Goal: Task Accomplishment & Management: Use online tool/utility

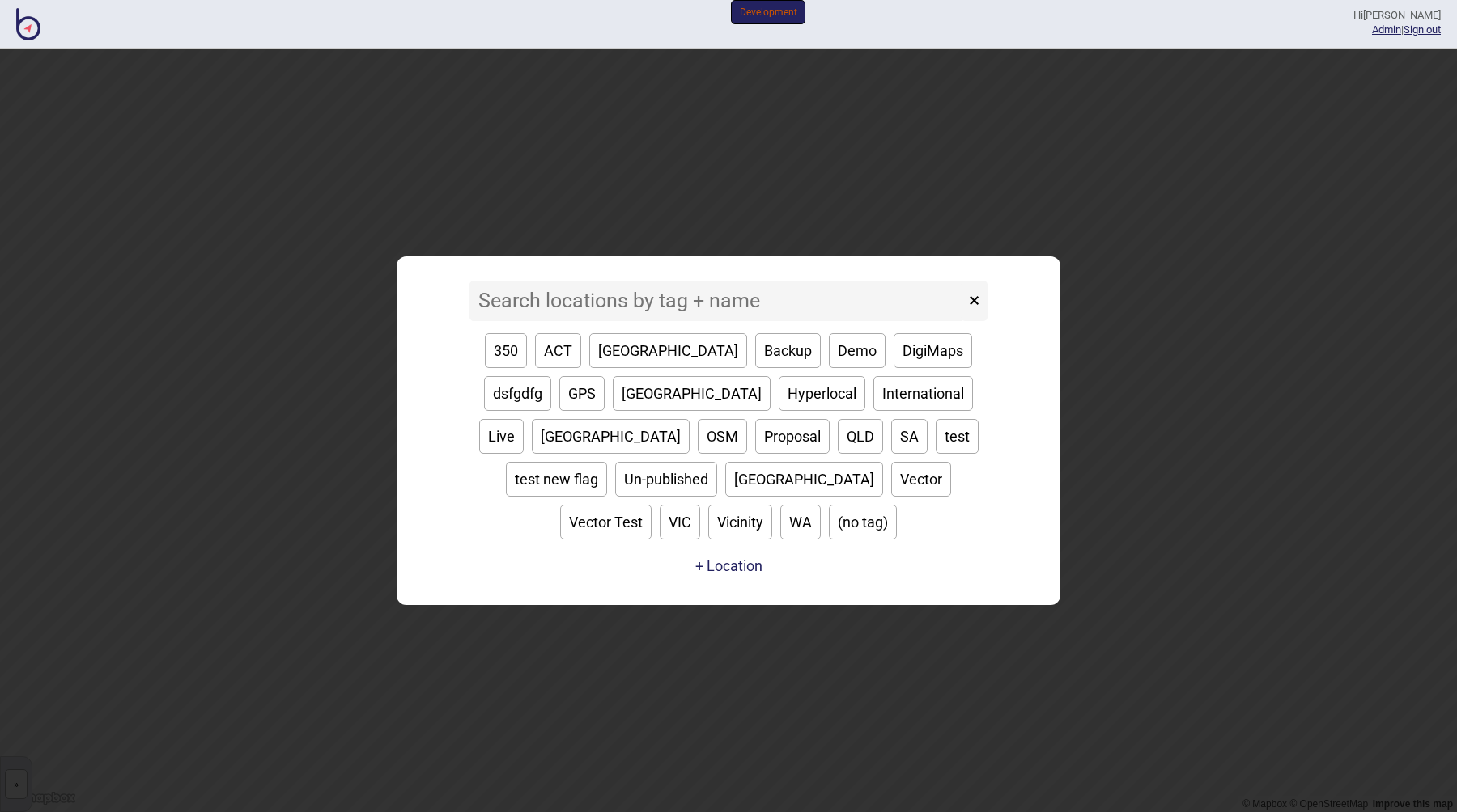
click at [656, 321] on input at bounding box center [717, 300] width 495 height 40
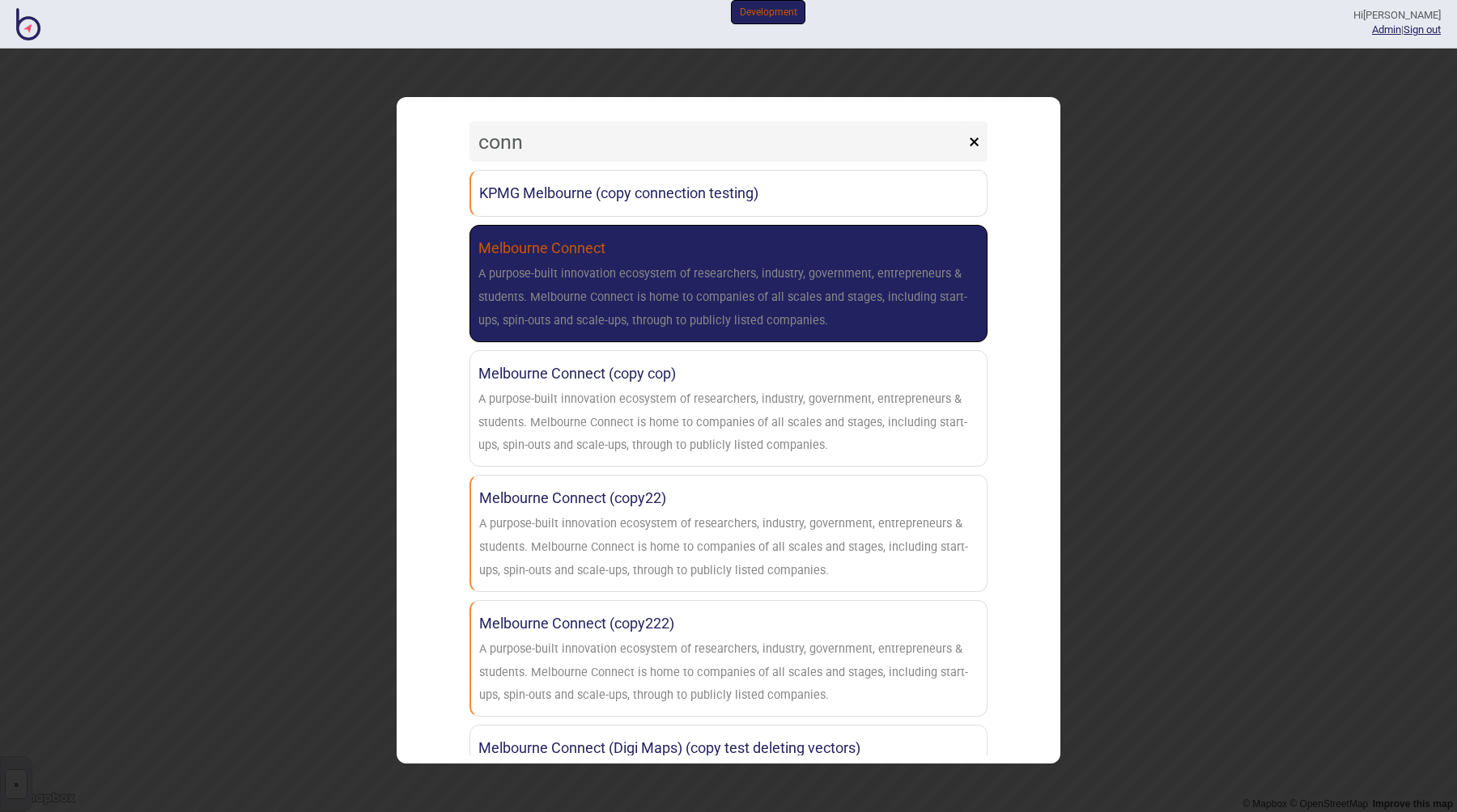
type input "conn"
click at [687, 281] on div "A purpose-built innovation ecosystem of researchers, industry, government, entr…" at bounding box center [728, 297] width 501 height 70
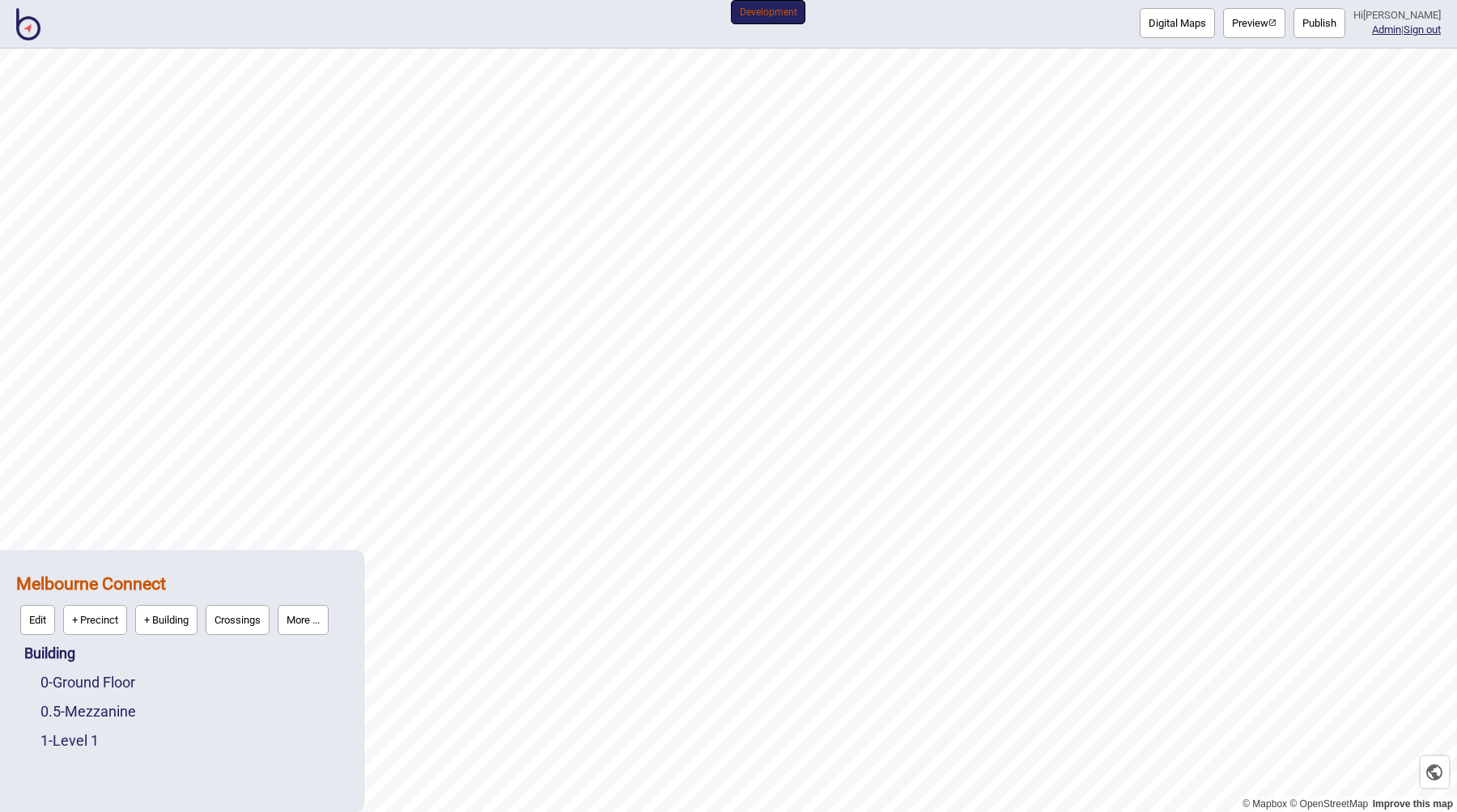
click at [1191, 31] on button "Digital Maps" at bounding box center [1177, 22] width 76 height 30
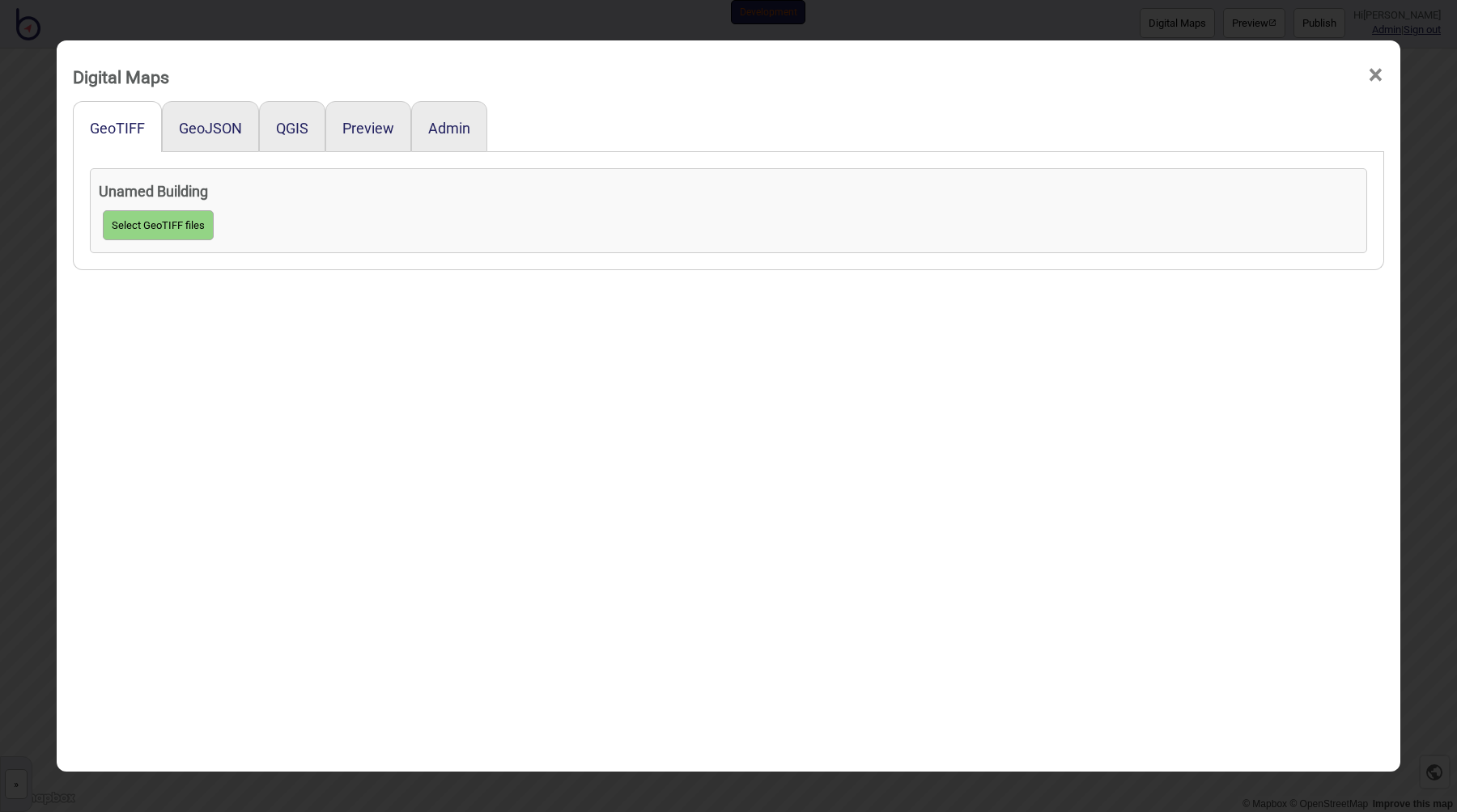
click at [1037, 82] on div "Digital Maps ×" at bounding box center [728, 73] width 1327 height 49
click at [361, 131] on button "Preview" at bounding box center [368, 129] width 52 height 17
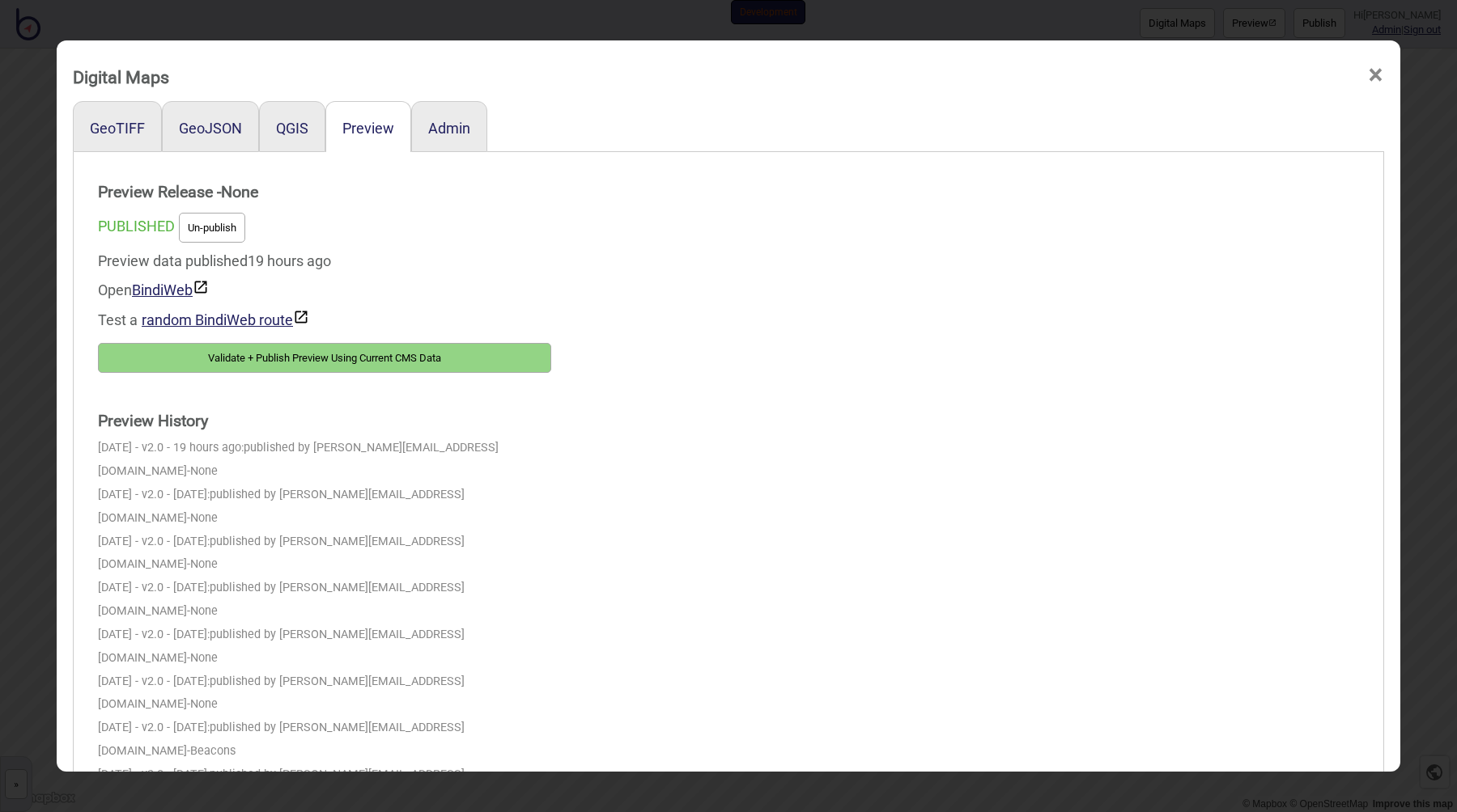
click at [319, 352] on button "Validate + Publish Preview Using Current CMS Data" at bounding box center [325, 358] width 453 height 30
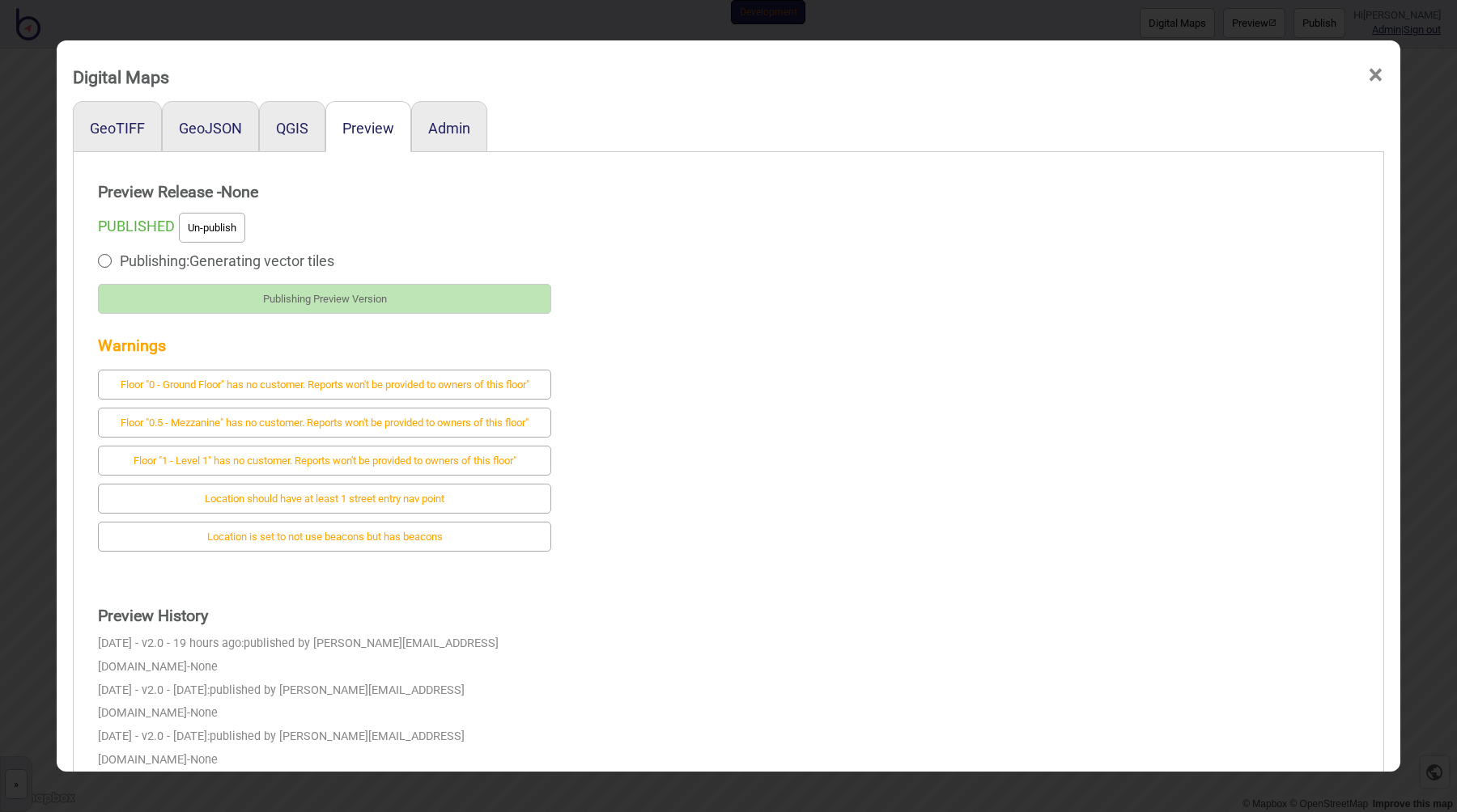
click at [658, 244] on div "Preview Release - None PUBLISHED Un-publish Publishing: Generating vector tiles…" at bounding box center [728, 562] width 1293 height 804
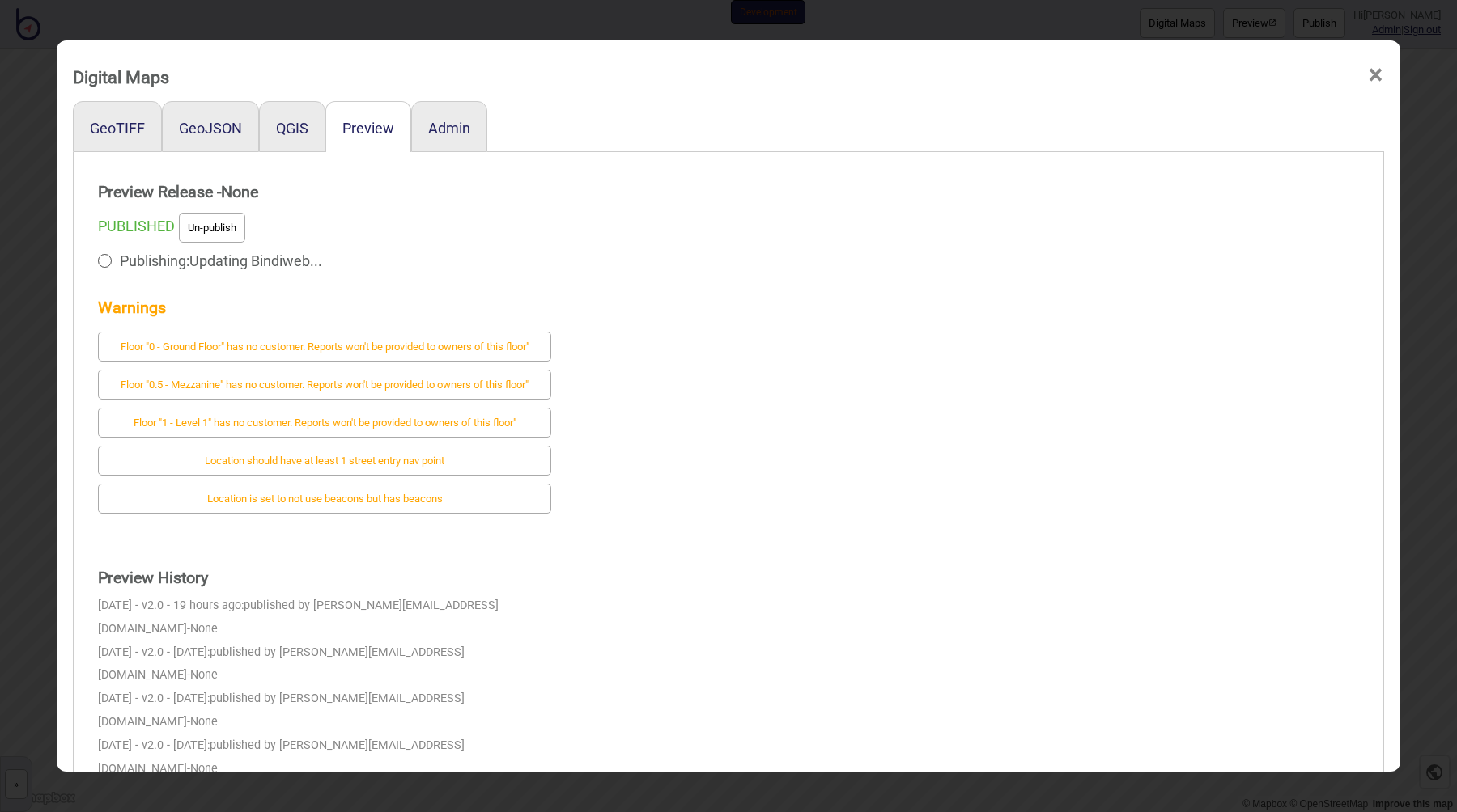
click at [563, 251] on div "Preview Release - None PUBLISHED Un-publish Publishing: Updating Bindiweb... Wa…" at bounding box center [728, 562] width 1293 height 804
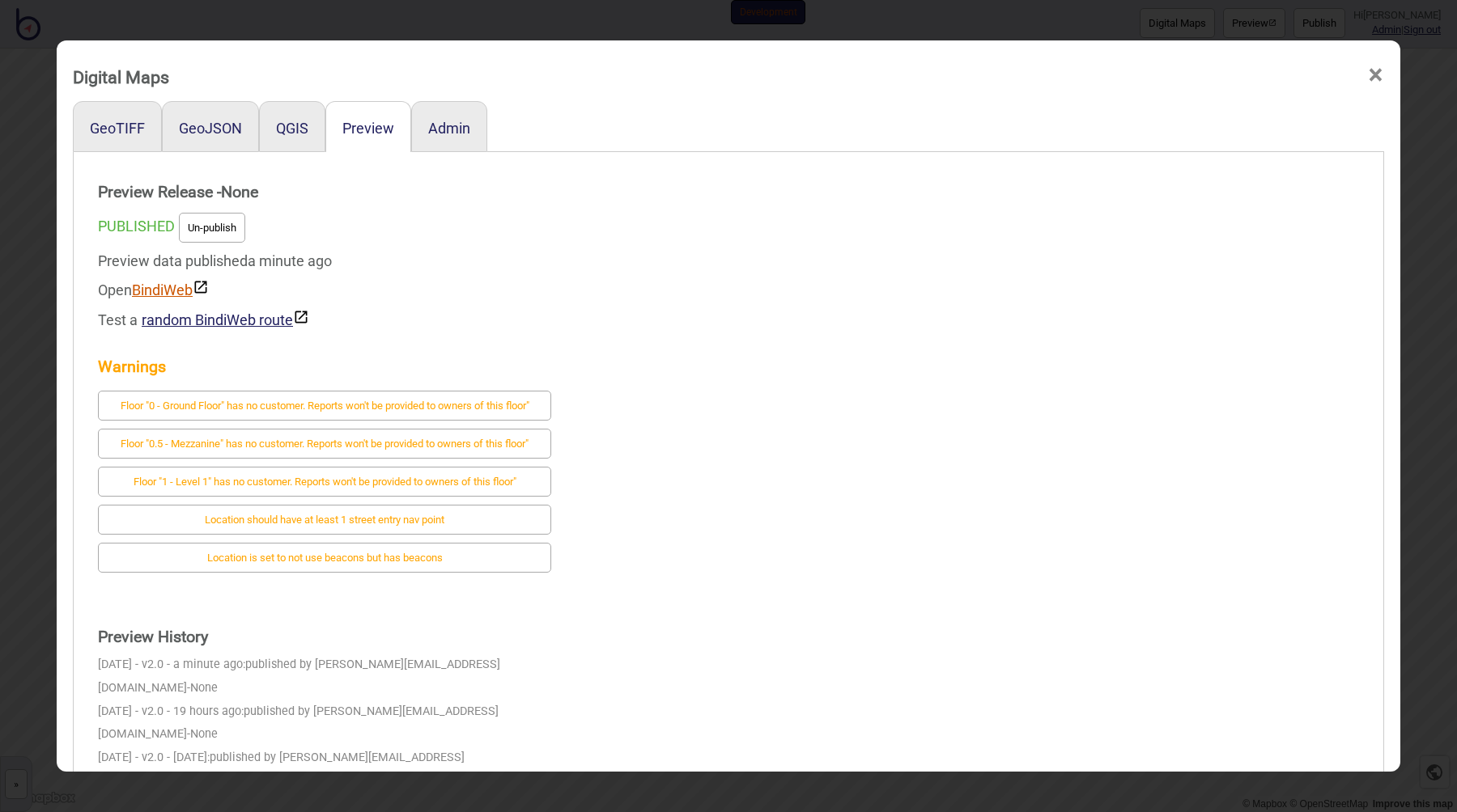
click at [176, 282] on link "BindiWeb" at bounding box center [171, 290] width 77 height 17
click at [509, 303] on div "Open BindiWeb" at bounding box center [325, 290] width 453 height 29
click at [396, 245] on div "PUBLISHED Un-publish" at bounding box center [325, 227] width 453 height 38
click at [120, 268] on div "Preview data published a minute ago Open BindiWeb Test a random BindiWeb route" at bounding box center [325, 290] width 453 height 88
click at [519, 276] on div "Open BindiWeb" at bounding box center [325, 290] width 453 height 29
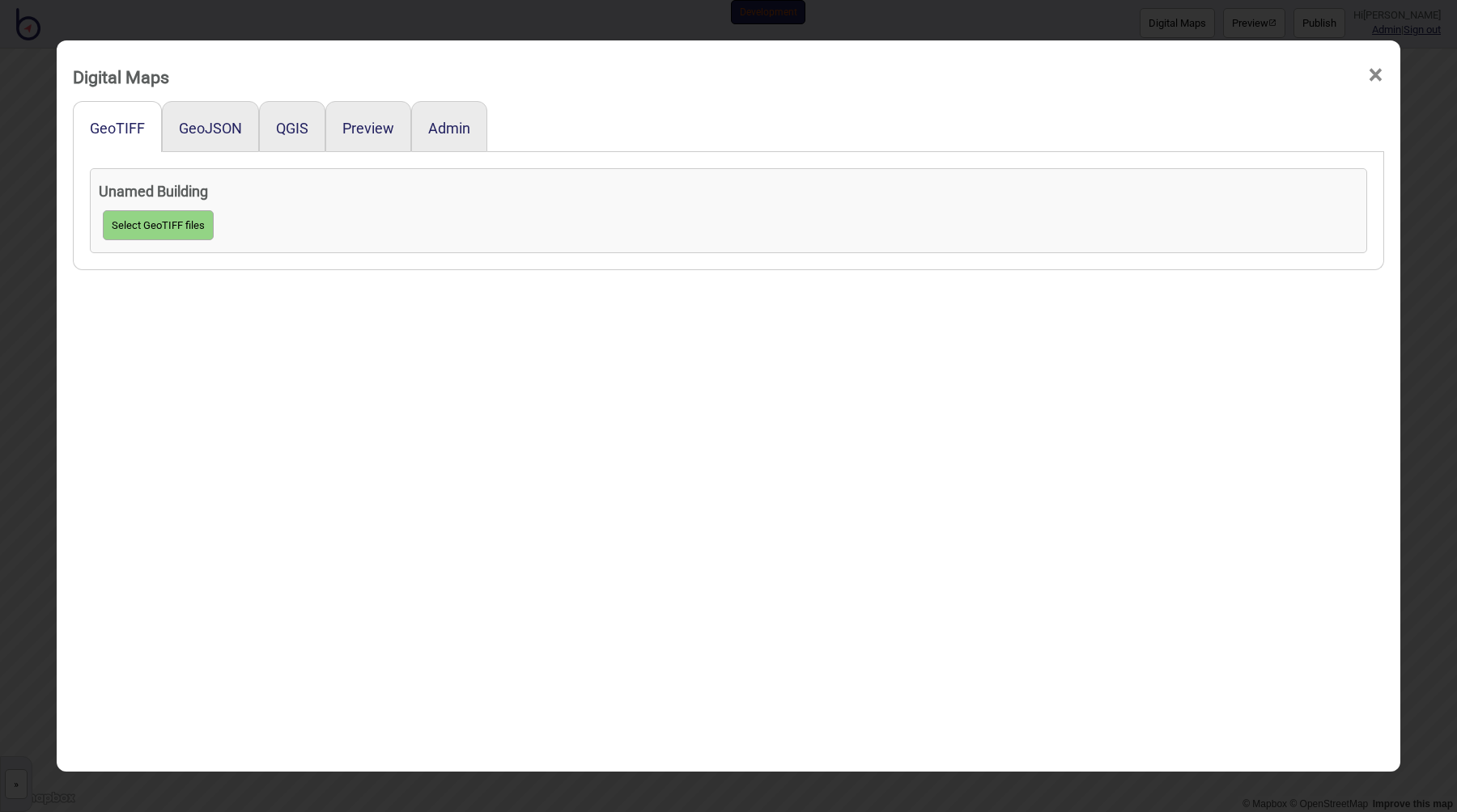
click at [15, 638] on div "Digital Maps × GeoTIFF GeoJSON QGIS Preview Admin Unamed Building Select GeoTIF…" at bounding box center [728, 406] width 1457 height 812
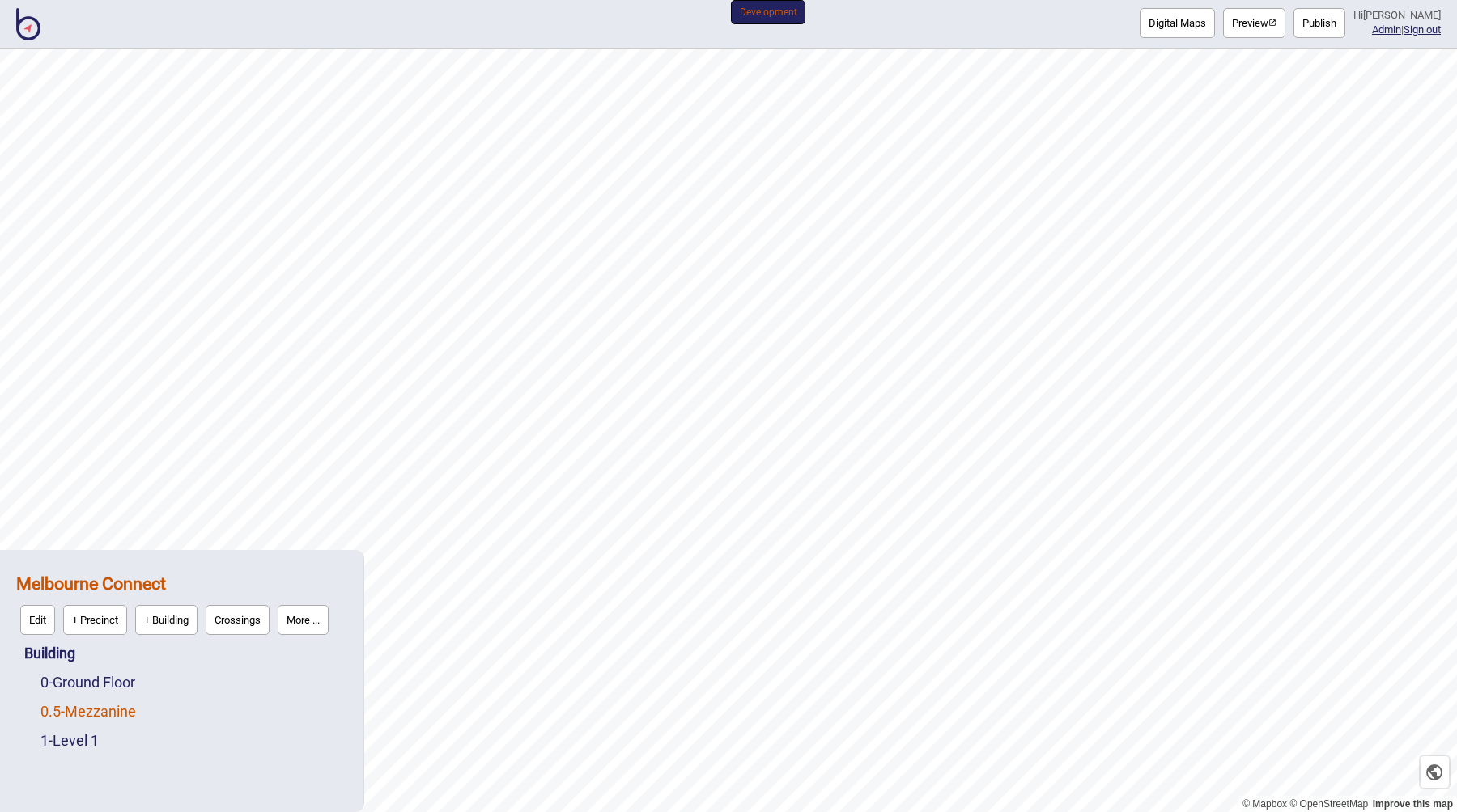
click at [83, 712] on link "0.5 - Mezzanine" at bounding box center [88, 712] width 95 height 17
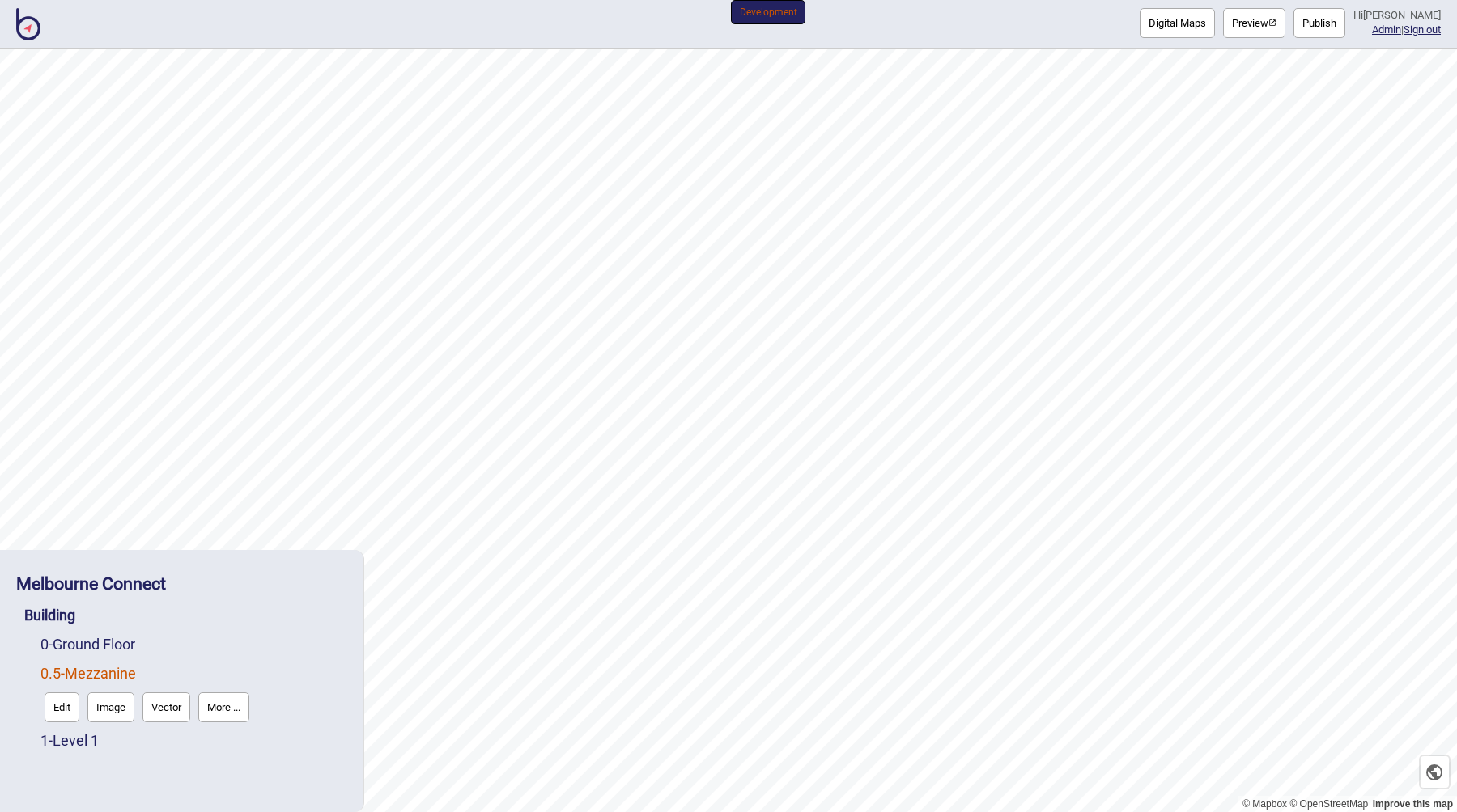
click at [64, 711] on button "Edit" at bounding box center [62, 707] width 35 height 30
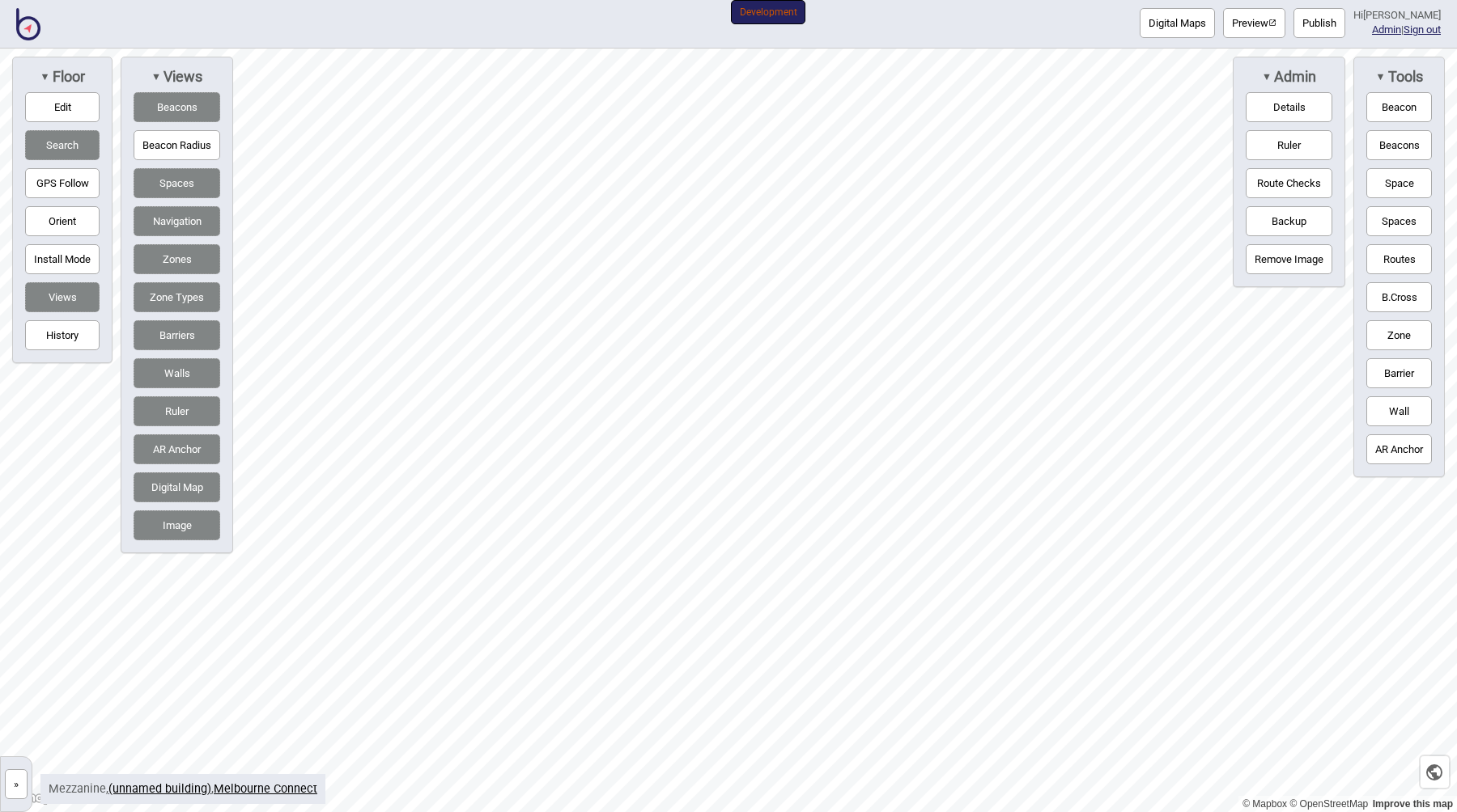
click at [21, 777] on button "»" at bounding box center [16, 784] width 22 height 30
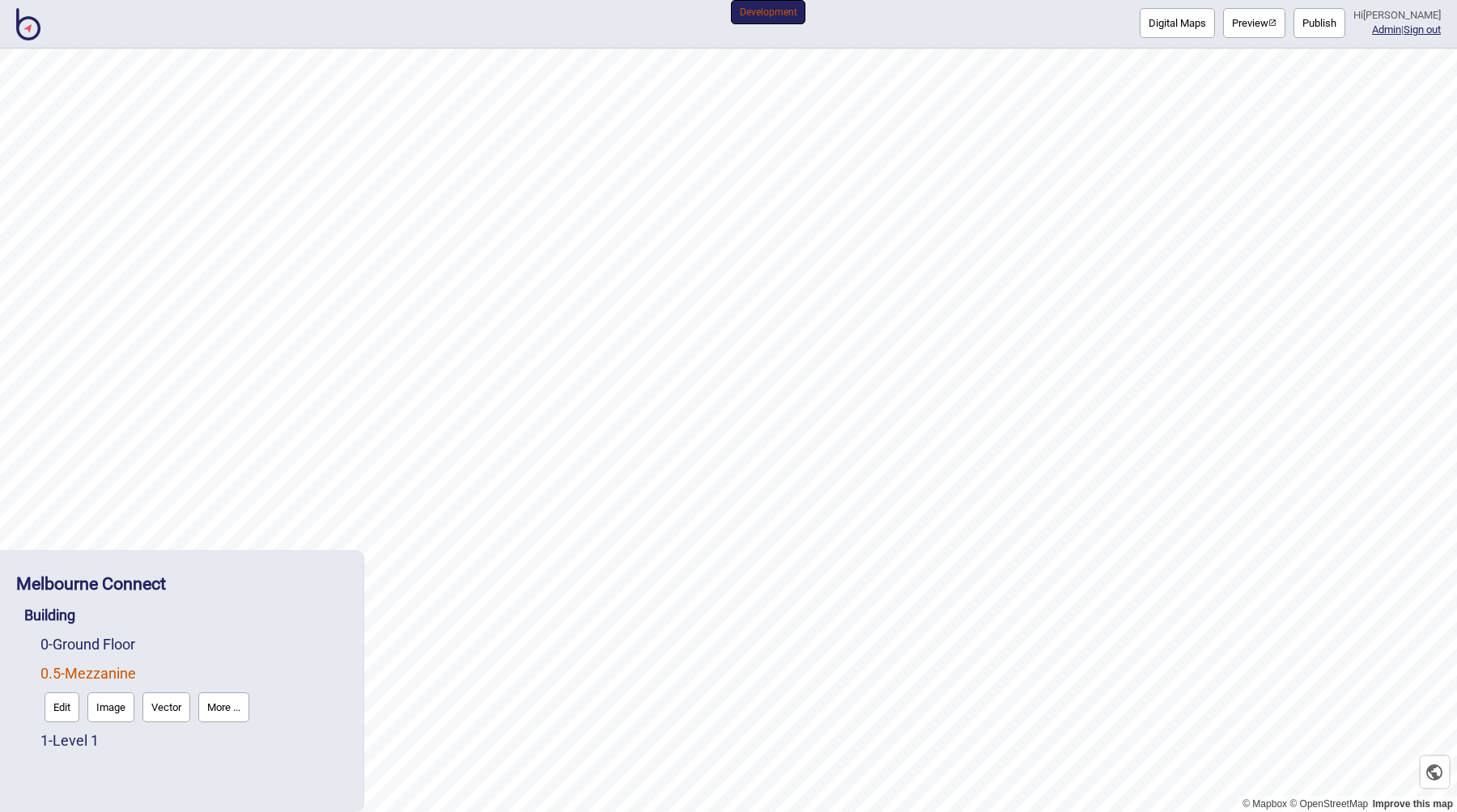
click at [166, 707] on button "Vector" at bounding box center [167, 707] width 48 height 30
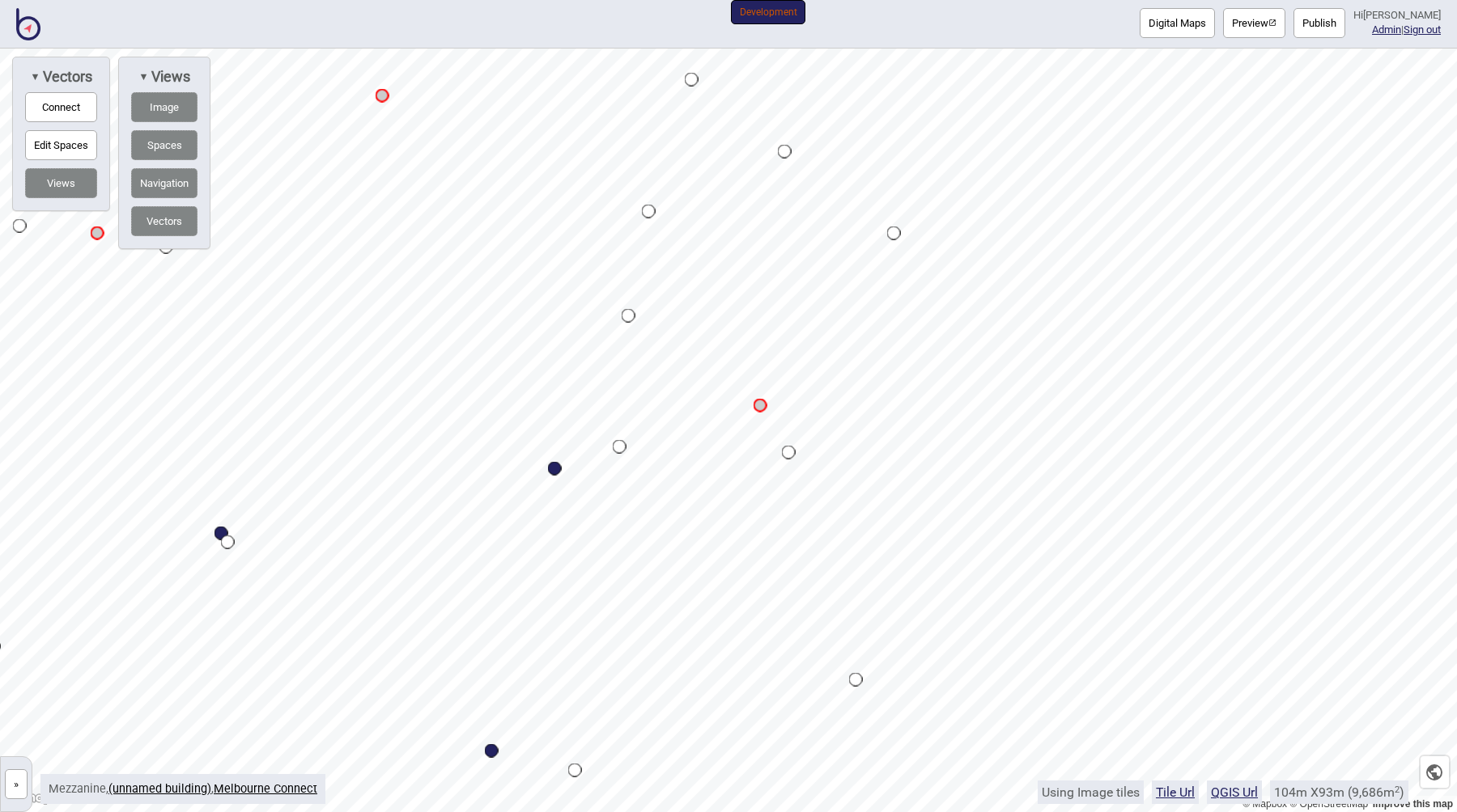
click at [28, 30] on img at bounding box center [28, 24] width 24 height 33
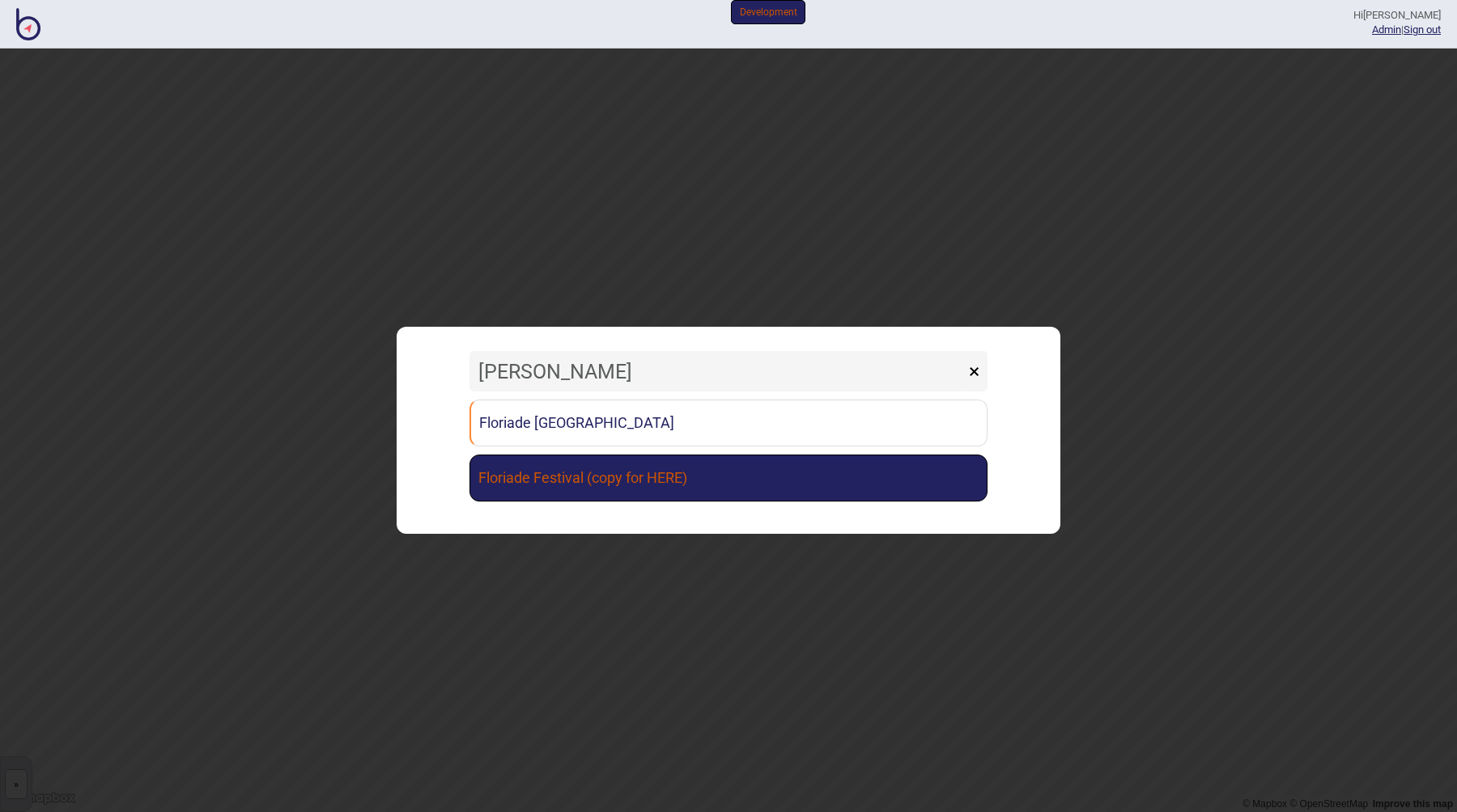
type input "flor"
click at [603, 472] on link "Floriade Festival (copy for HERE)" at bounding box center [728, 478] width 518 height 47
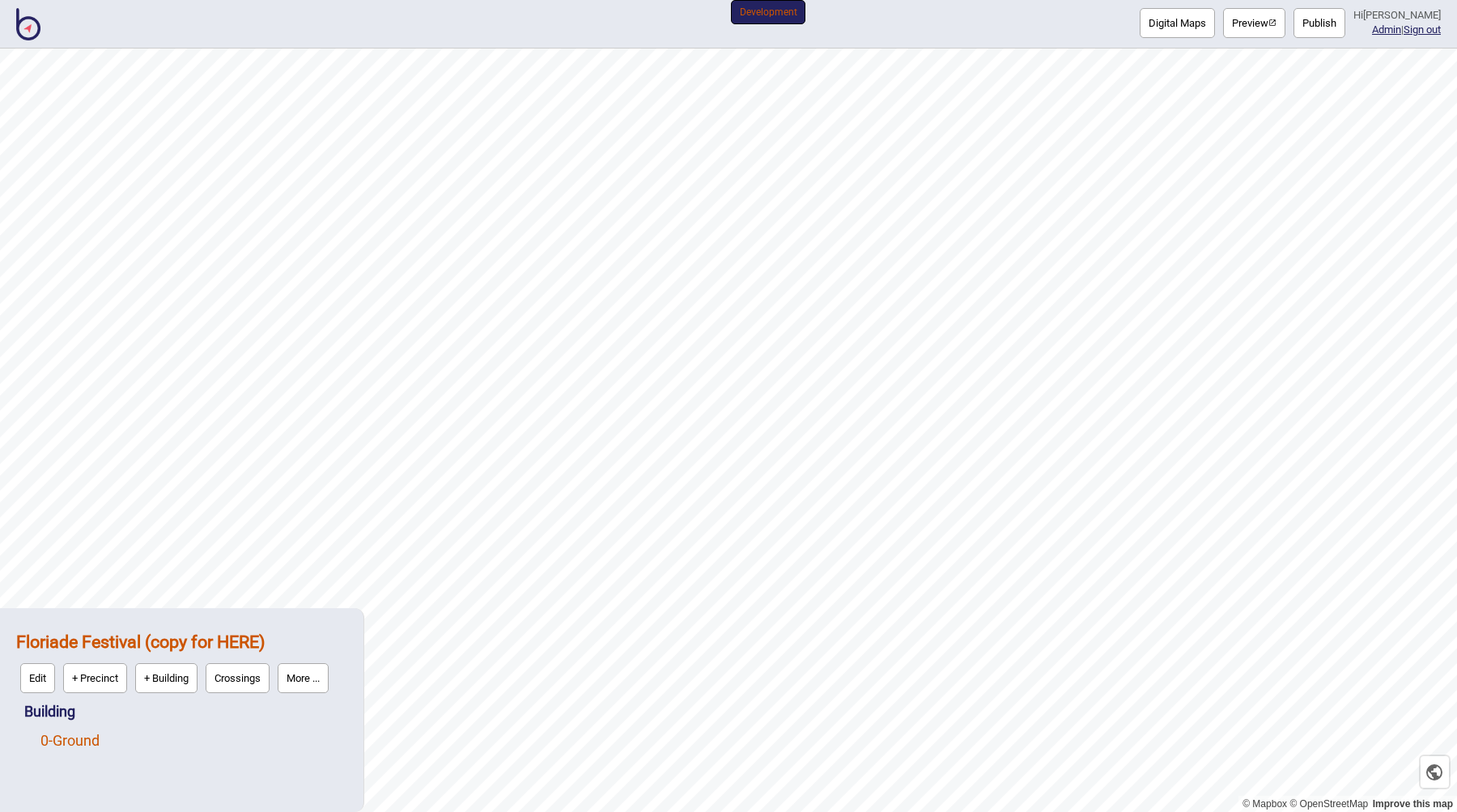
click at [87, 747] on link "0 - Ground" at bounding box center [70, 741] width 59 height 17
click at [1250, 18] on button "Preview" at bounding box center [1254, 22] width 63 height 30
click at [1320, 27] on button "Publish" at bounding box center [1319, 22] width 52 height 30
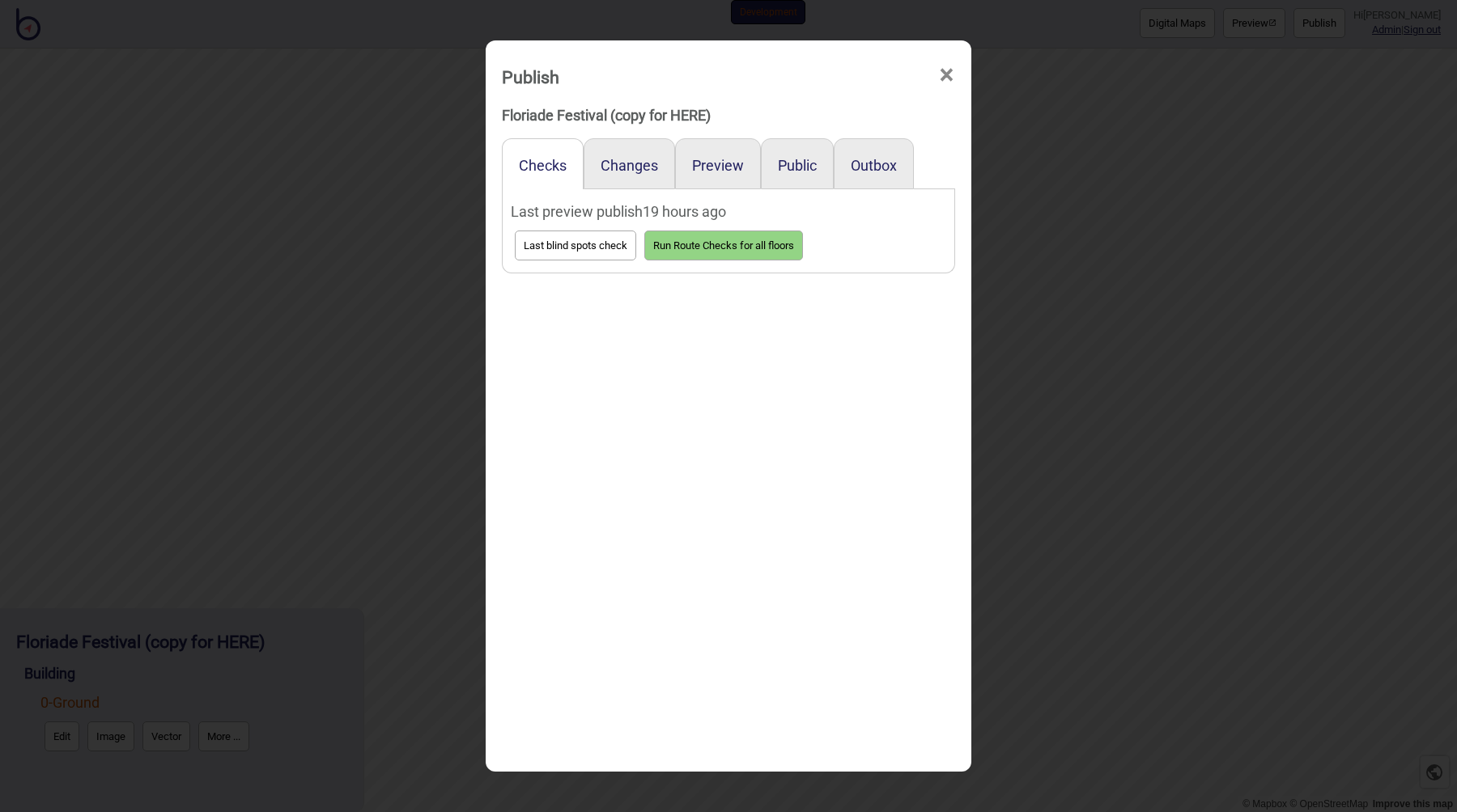
click at [686, 172] on div "Preview" at bounding box center [718, 163] width 86 height 51
click at [711, 157] on button "Preview" at bounding box center [718, 166] width 52 height 17
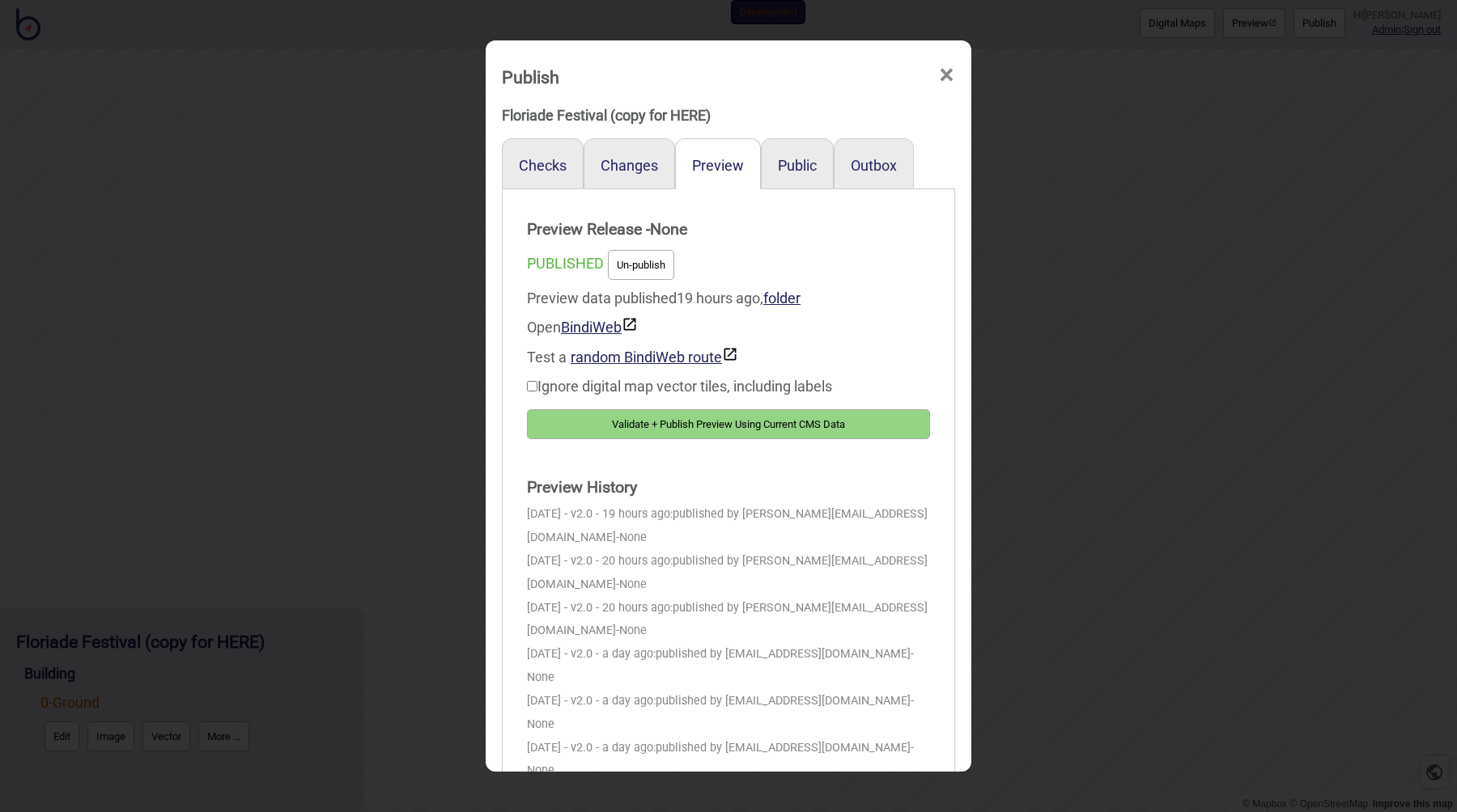
click at [690, 427] on button "Validate + Publish Preview Using Current CMS Data" at bounding box center [728, 424] width 403 height 30
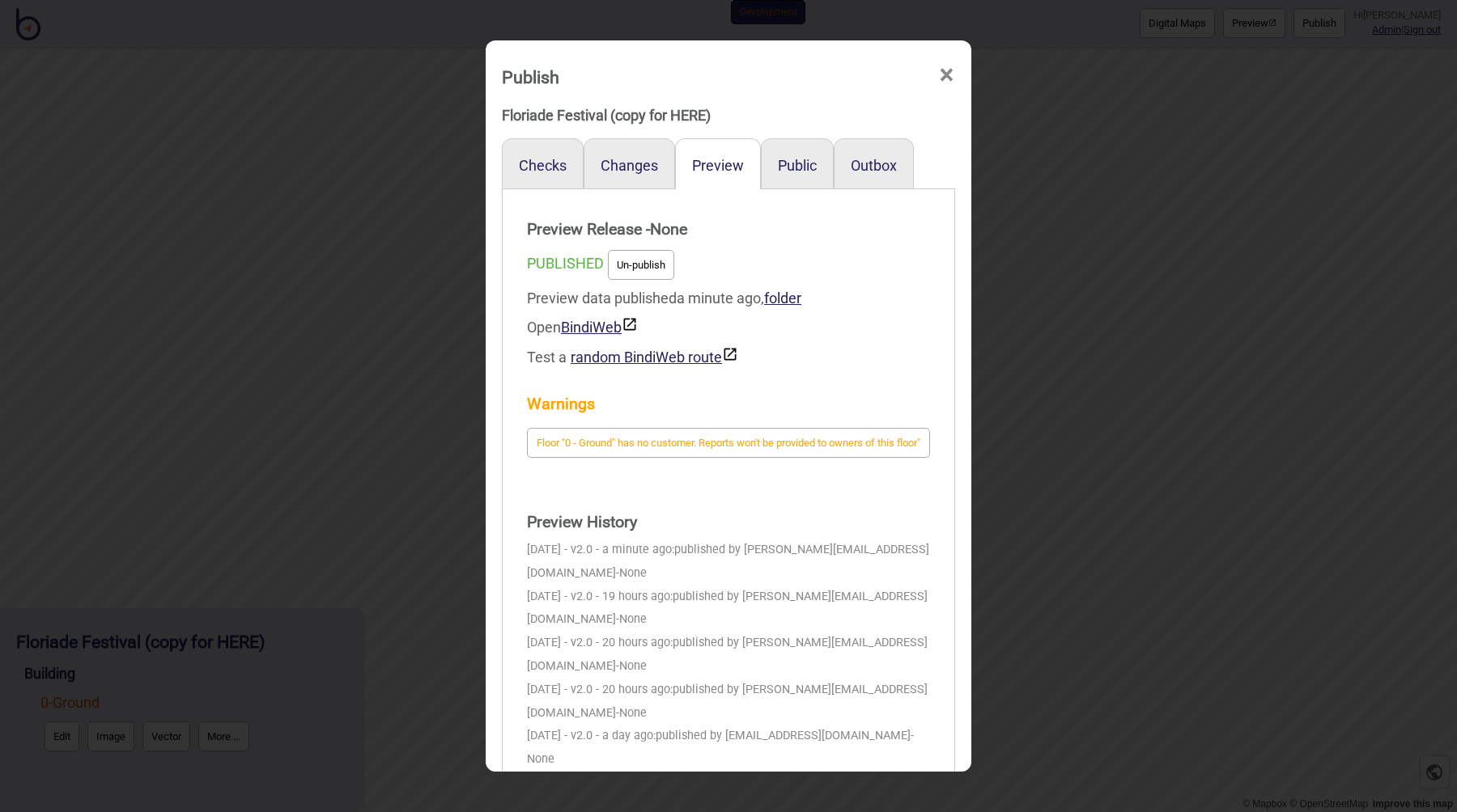
click at [452, 534] on div "Publish × Floriade Festival (copy for HERE) Checks Changes Preview Public Outbo…" at bounding box center [728, 406] width 1457 height 812
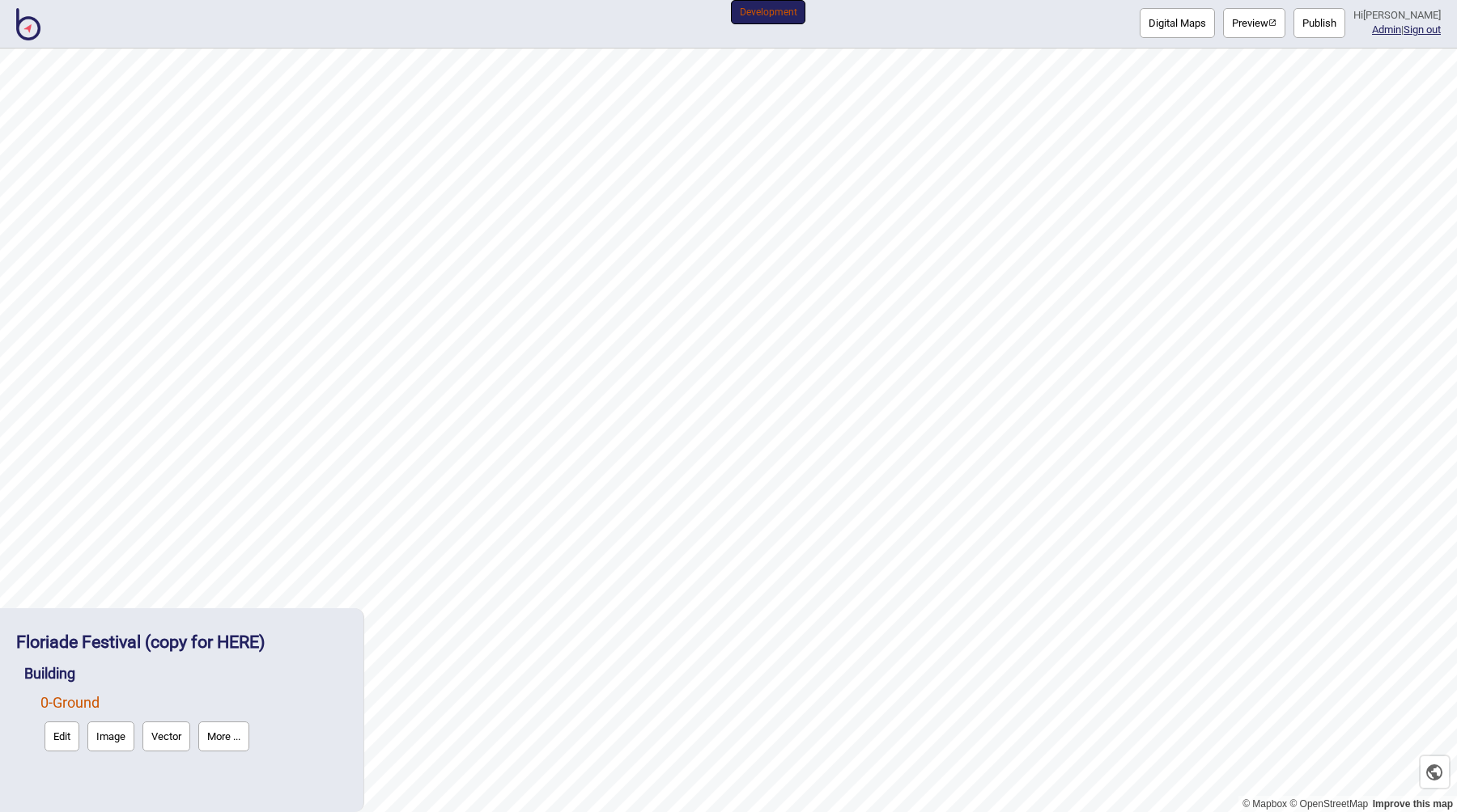
click at [169, 738] on button "Vector" at bounding box center [167, 736] width 48 height 30
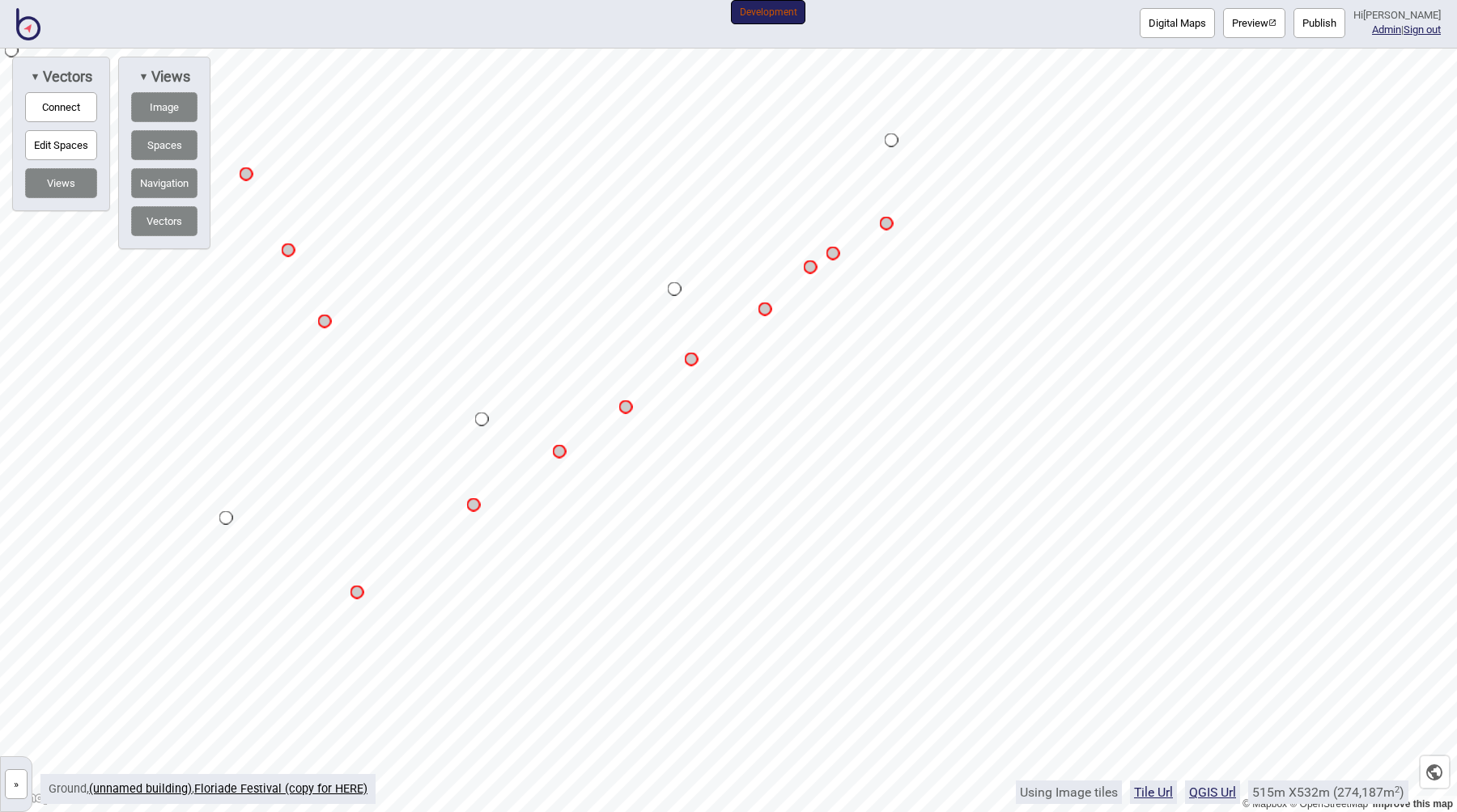
click at [70, 113] on button "Connect" at bounding box center [61, 106] width 72 height 30
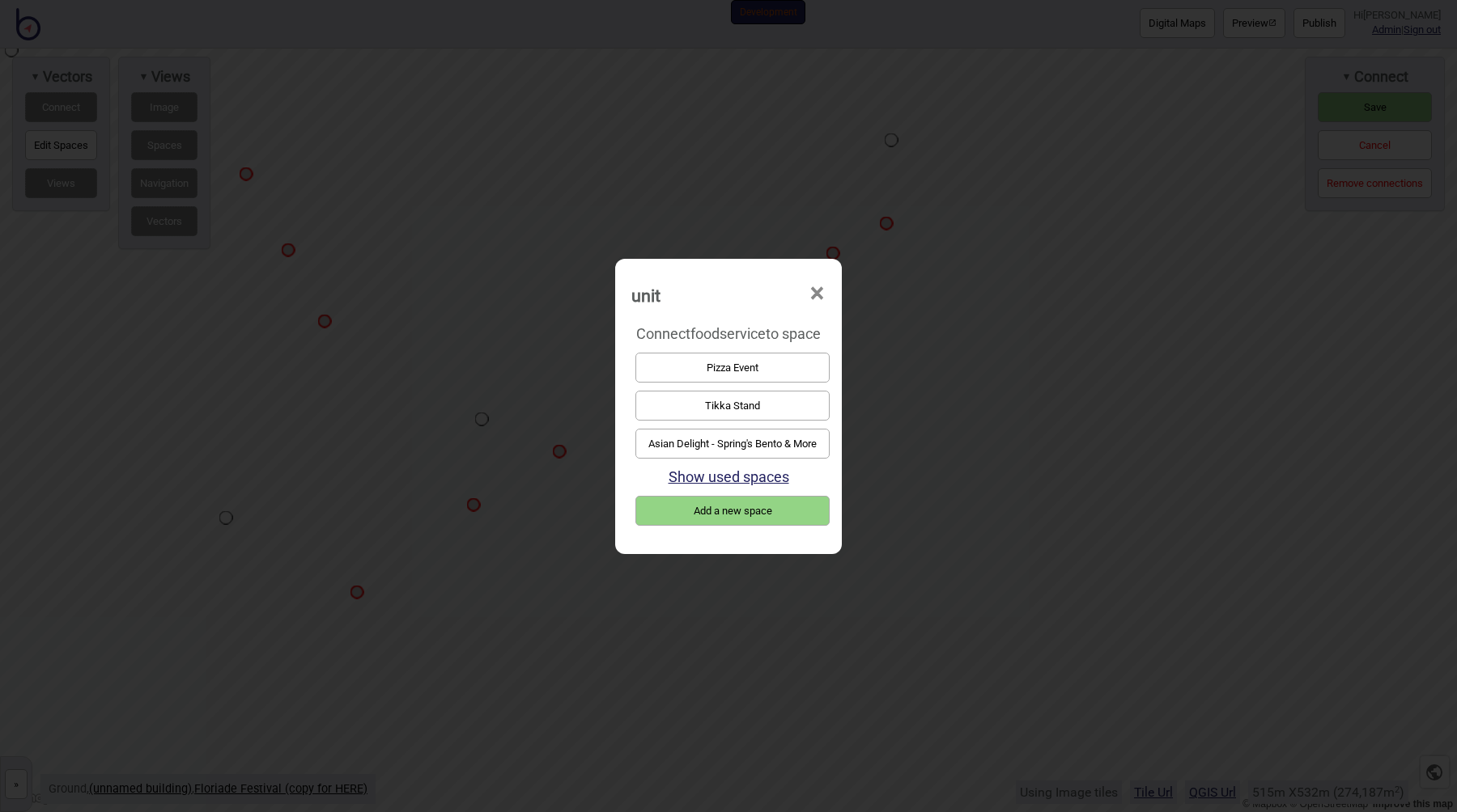
click at [737, 437] on button "Asian Delight - Spring's Bento & More" at bounding box center [732, 444] width 194 height 30
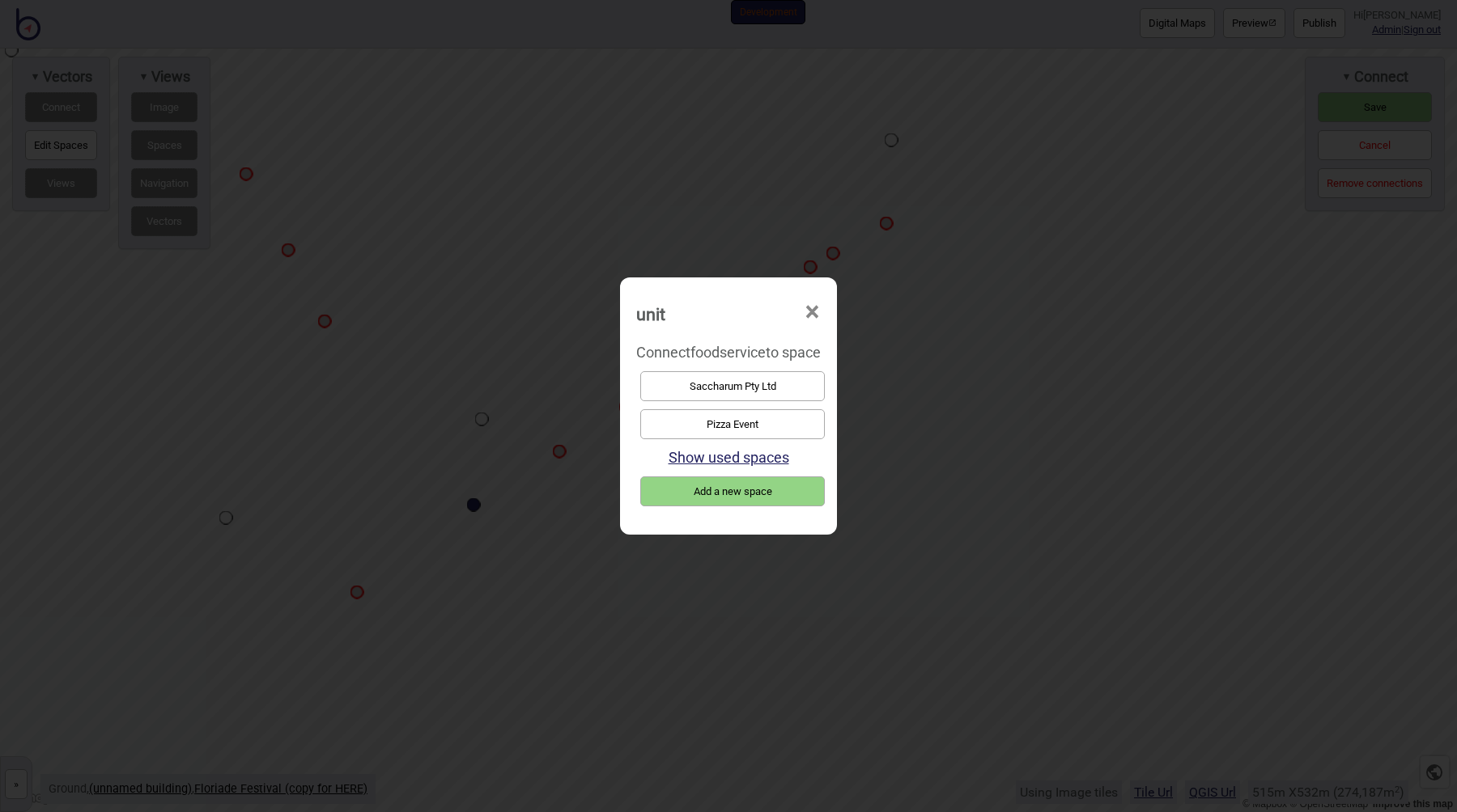
click at [730, 431] on button "Pizza Event" at bounding box center [732, 424] width 185 height 30
click at [699, 381] on button "Saccharum Pty Ltd" at bounding box center [732, 386] width 185 height 30
click at [738, 415] on button "Mr Spud" at bounding box center [732, 424] width 185 height 30
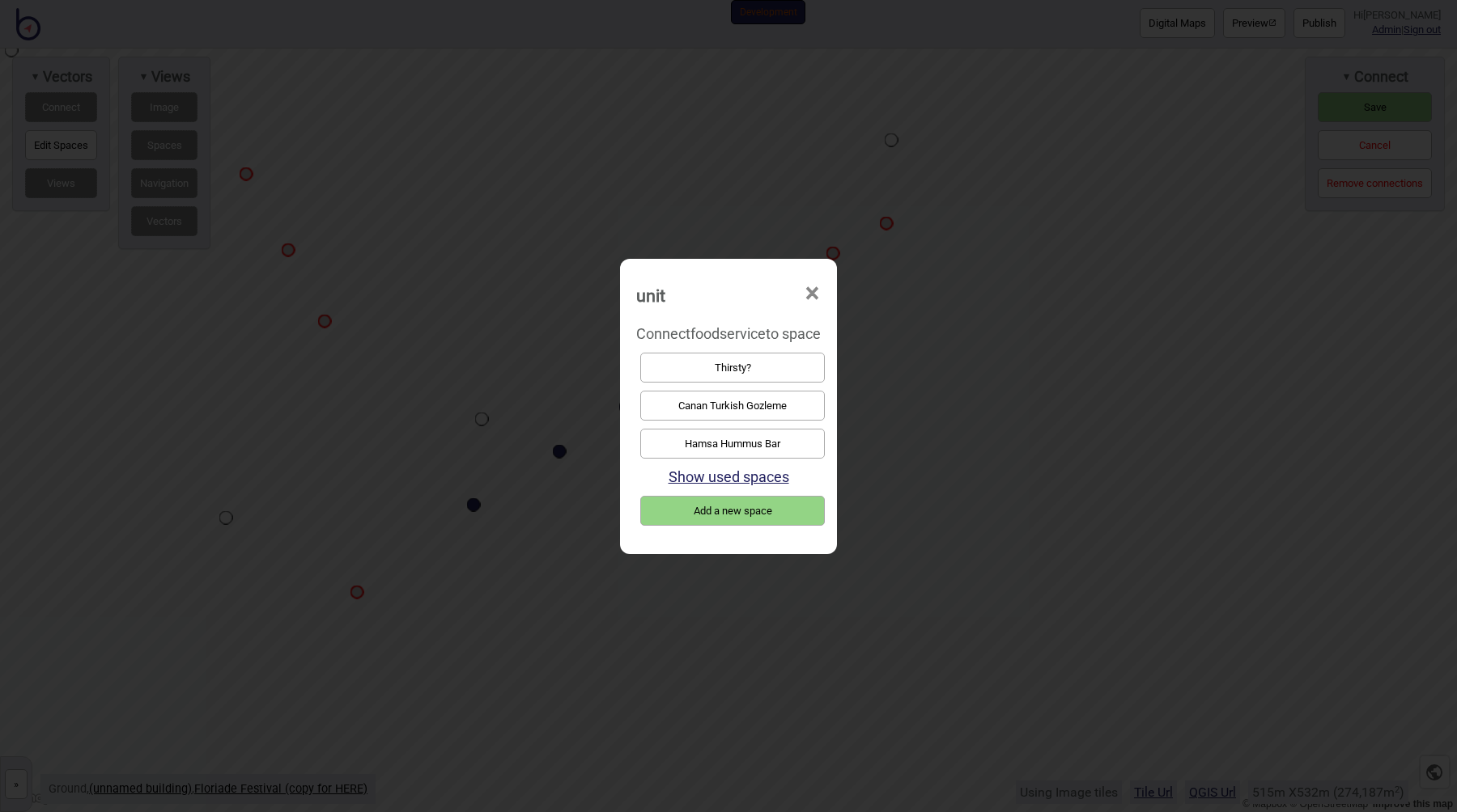
click at [741, 369] on button "Thirsty?" at bounding box center [732, 367] width 185 height 30
click at [754, 402] on button "Canan Turkish Gozleme" at bounding box center [732, 405] width 185 height 30
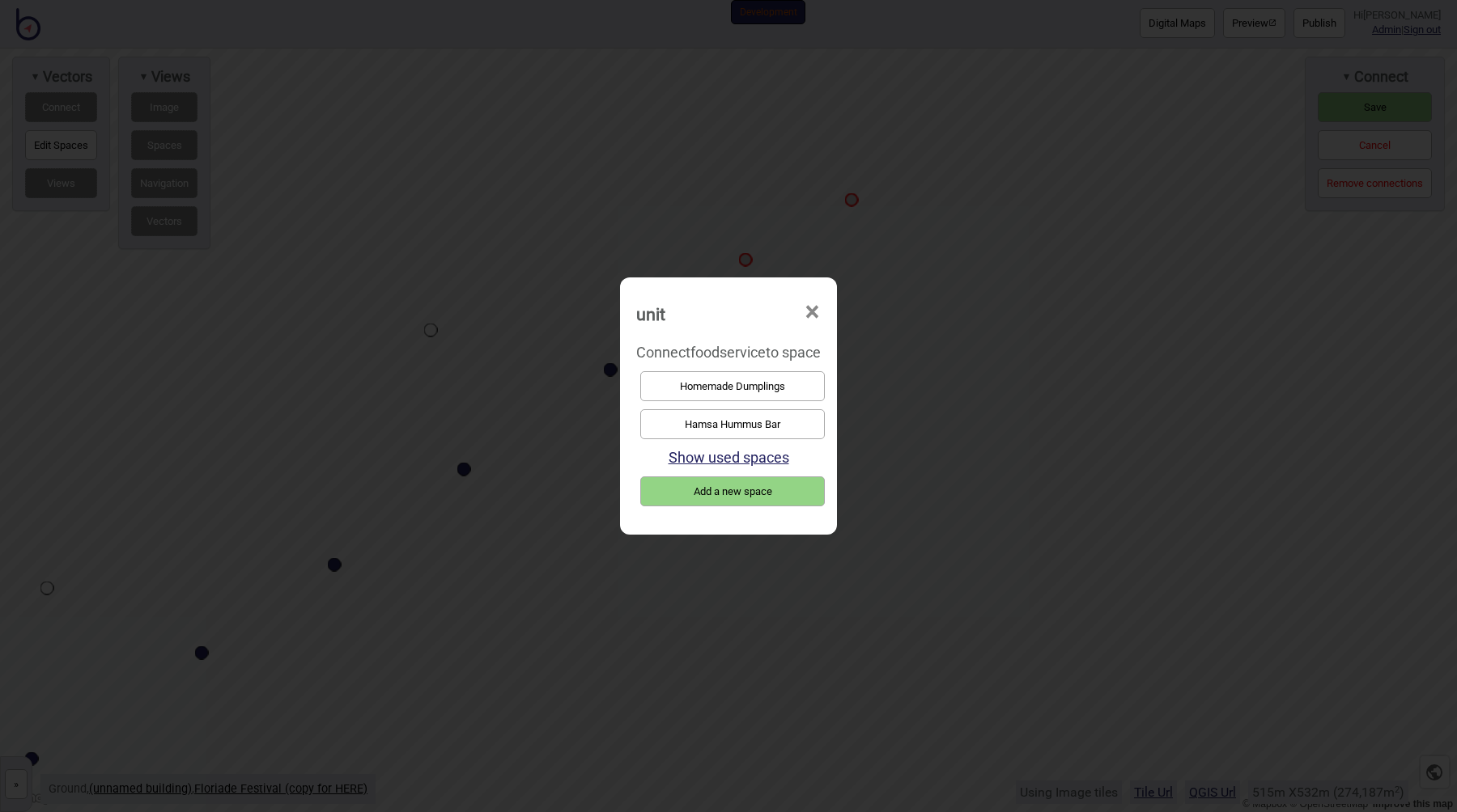
click at [751, 385] on button "Homemade Dumplings" at bounding box center [732, 386] width 185 height 30
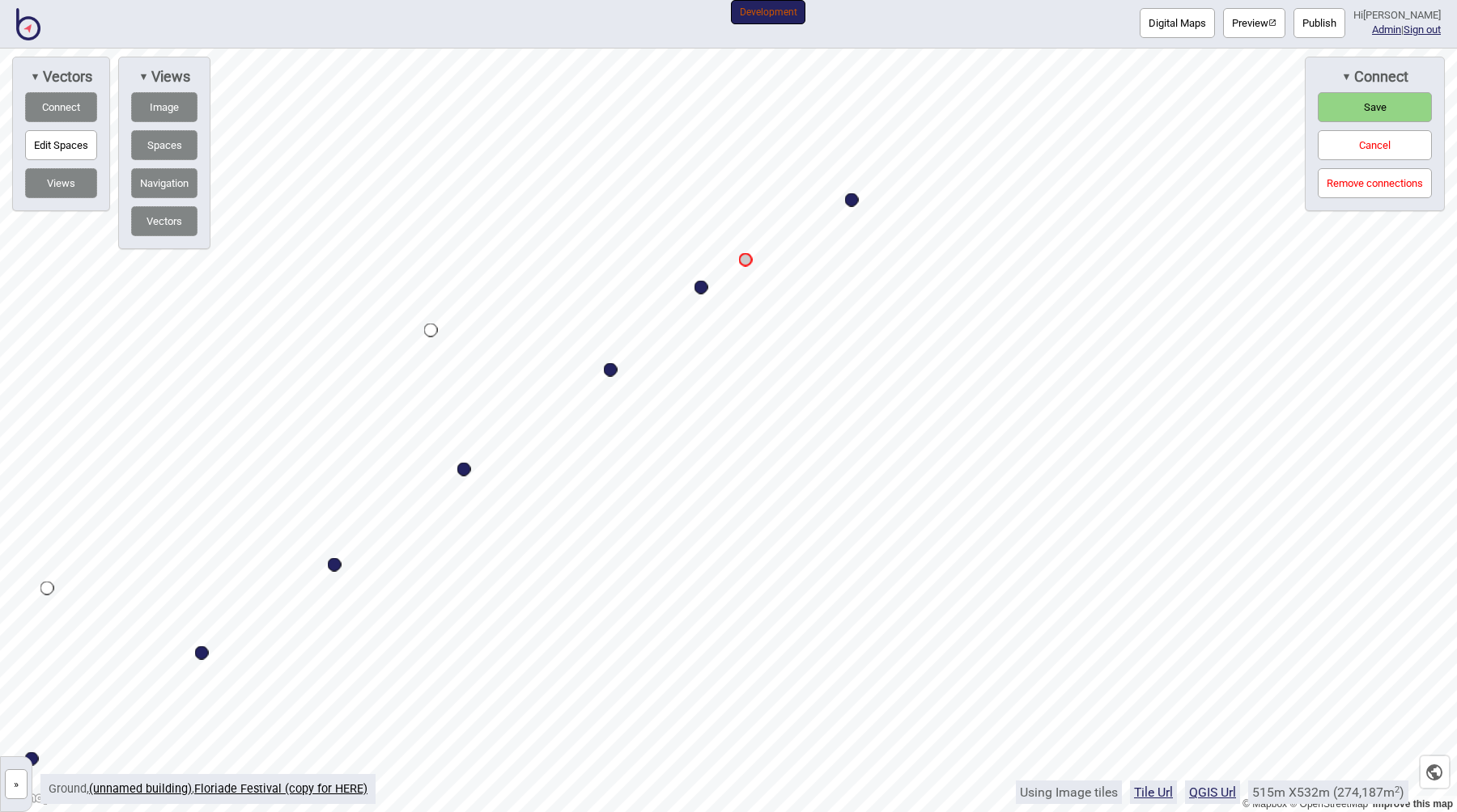
click at [1375, 101] on span "Save" at bounding box center [1375, 107] width 22 height 12
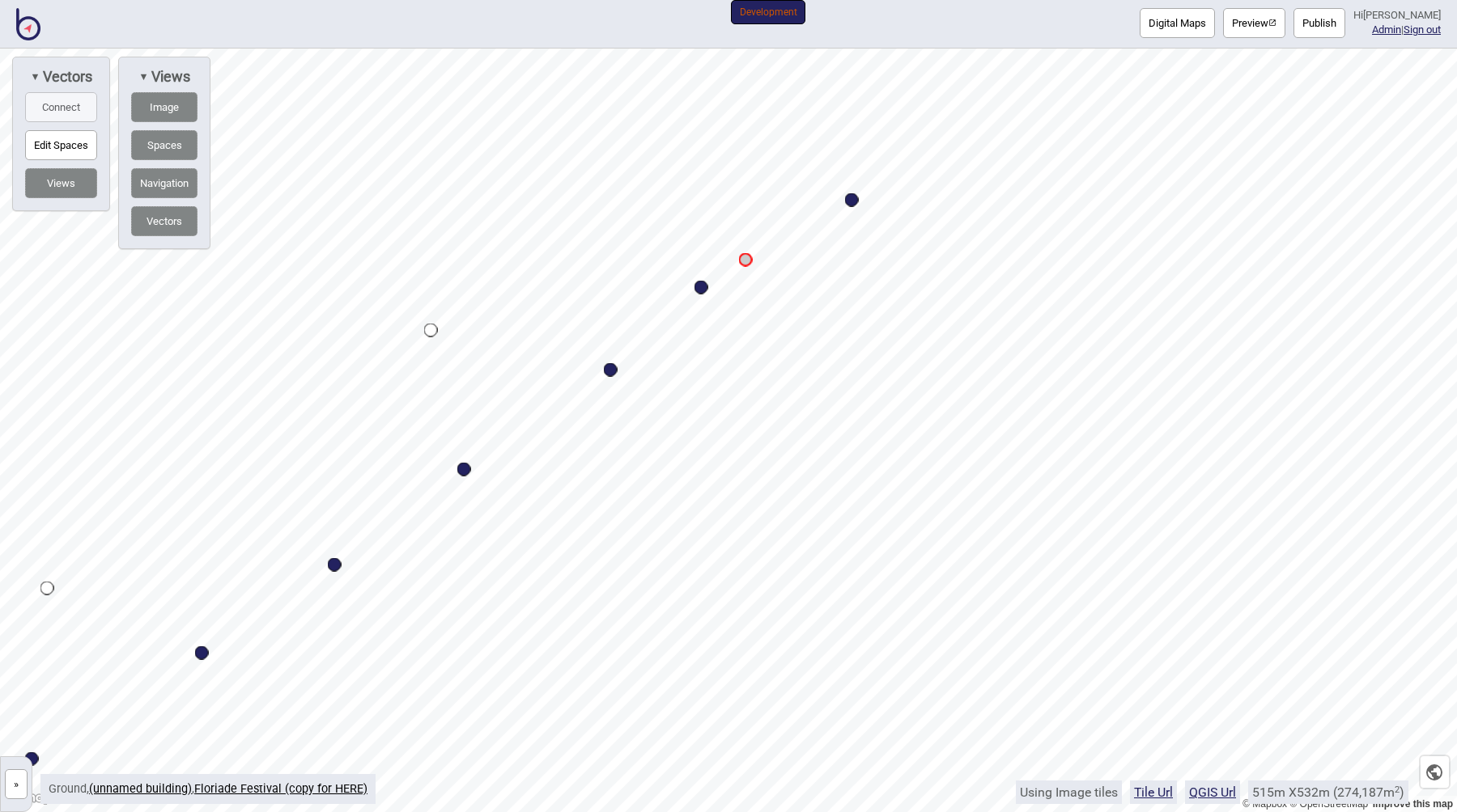
click at [1321, 21] on button "Publish" at bounding box center [1319, 22] width 52 height 30
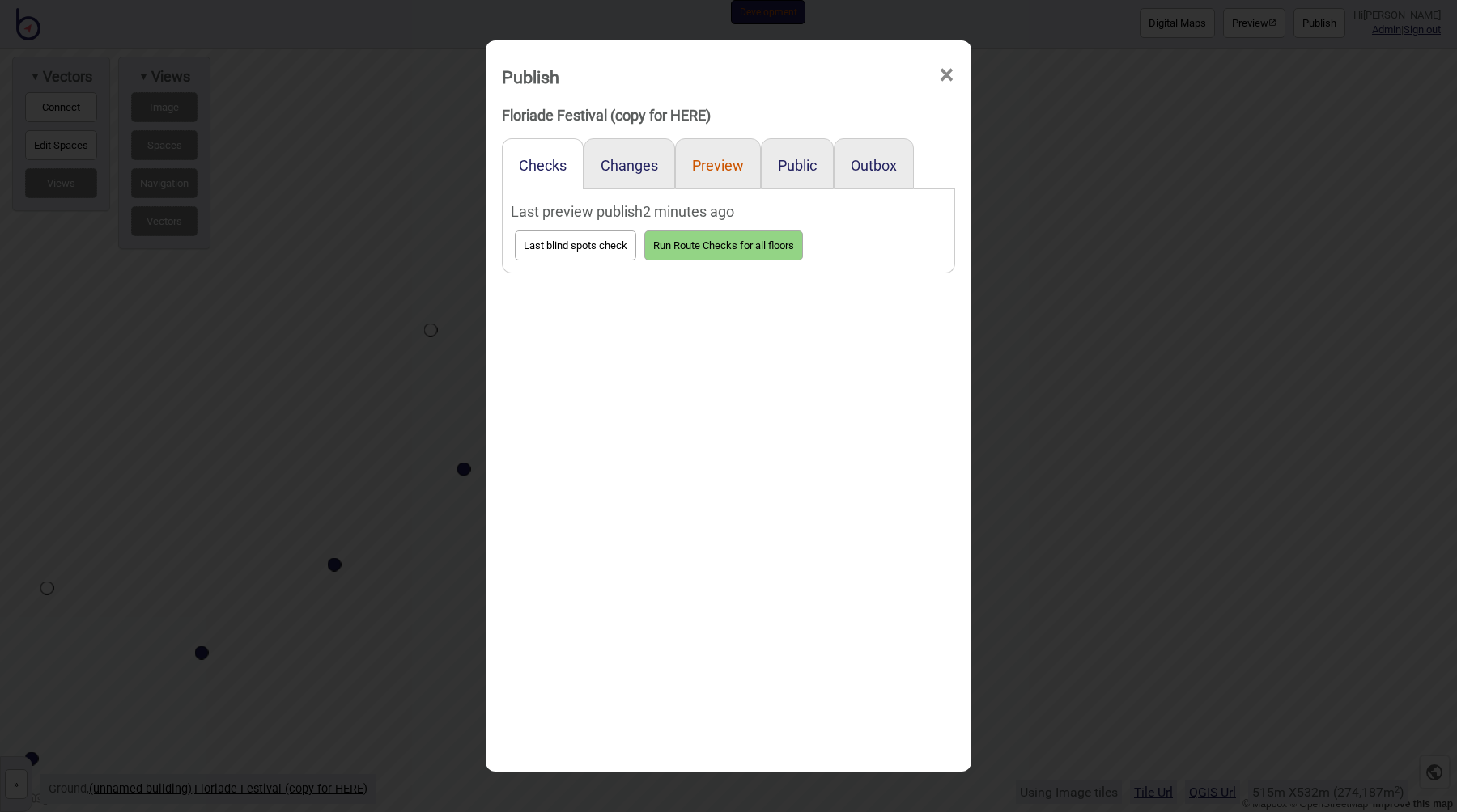
click at [727, 166] on button "Preview" at bounding box center [718, 166] width 52 height 17
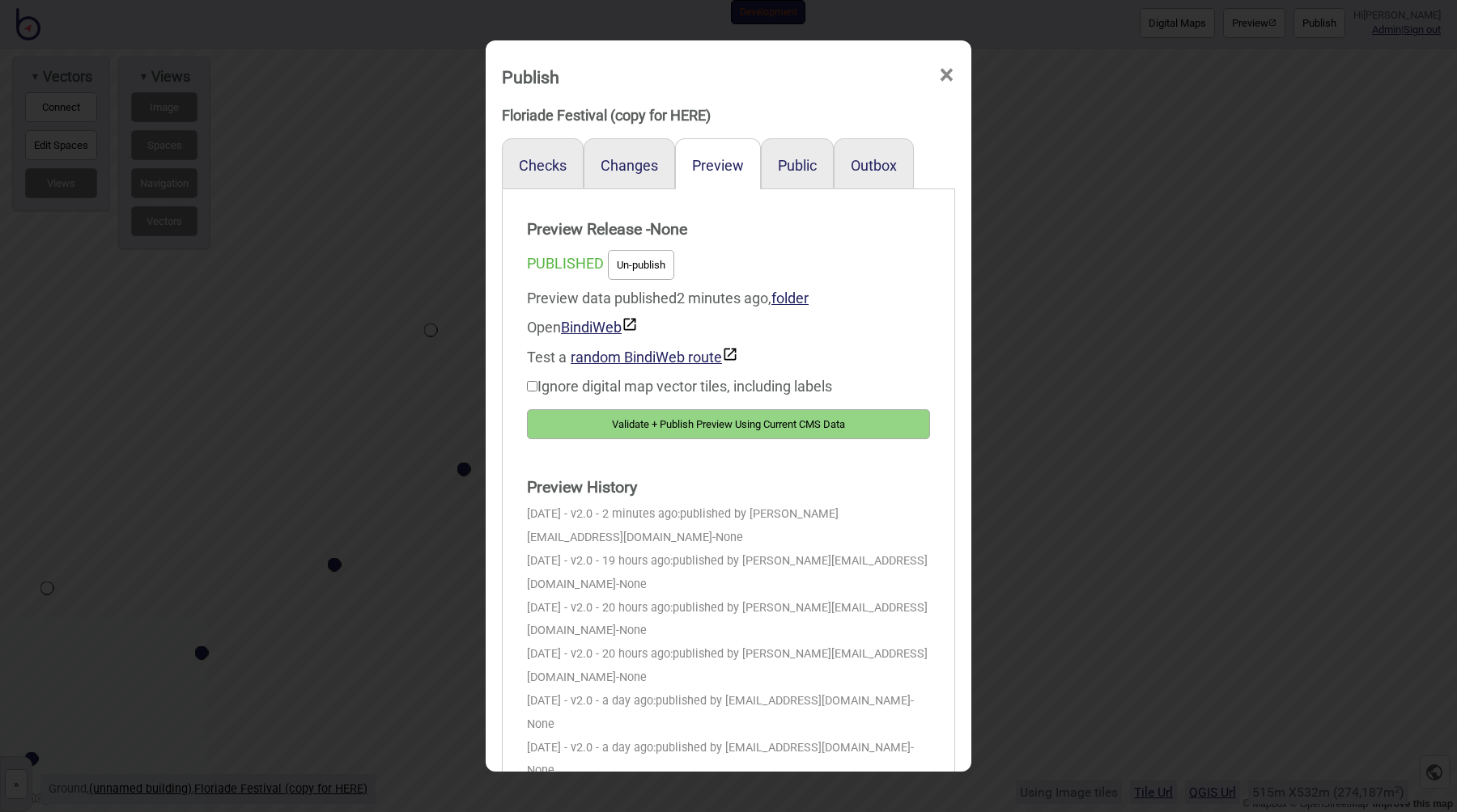
click at [670, 427] on button "Validate + Publish Preview Using Current CMS Data" at bounding box center [728, 424] width 403 height 30
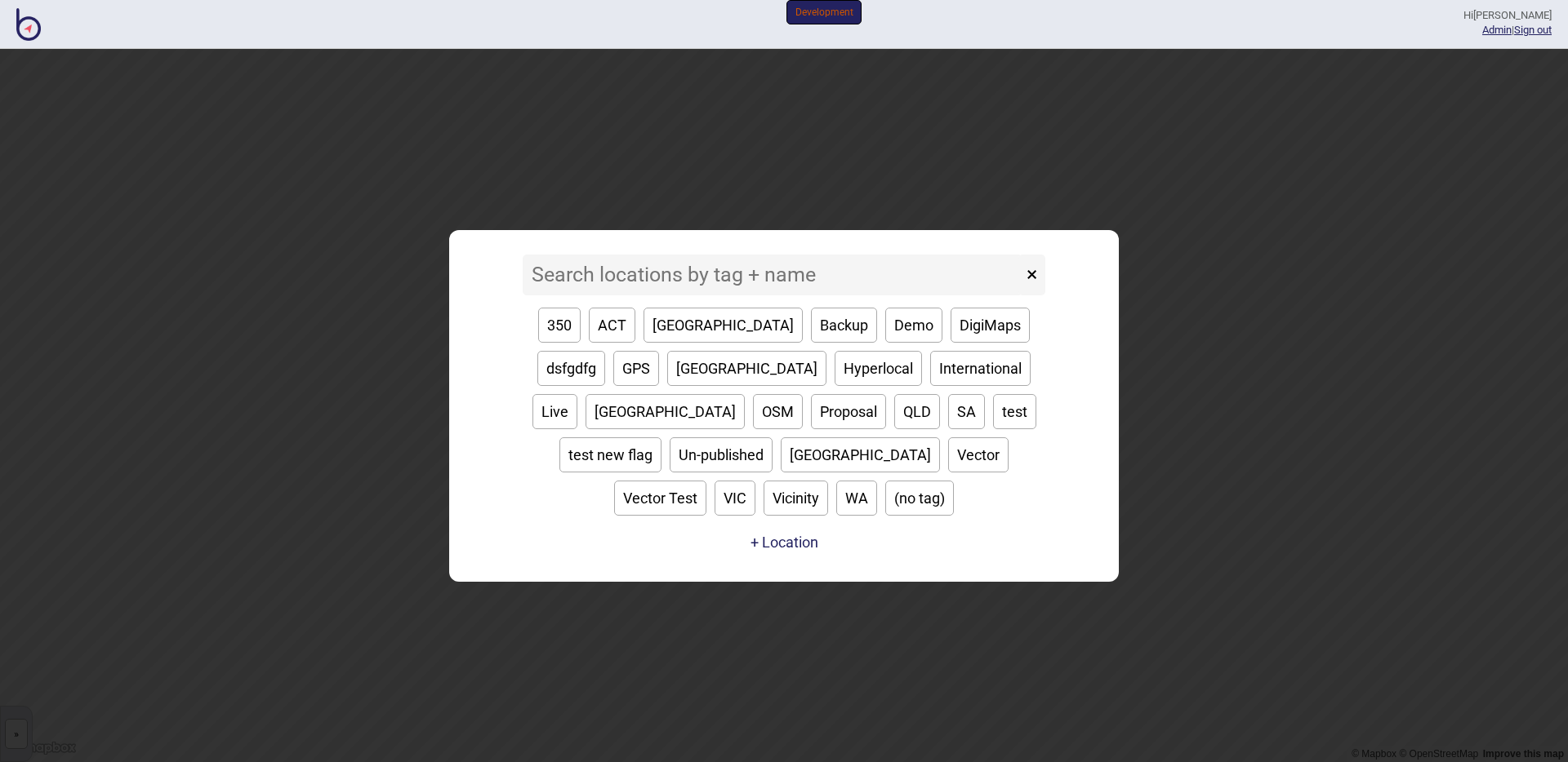
click at [575, 295] on input at bounding box center [772, 274] width 500 height 41
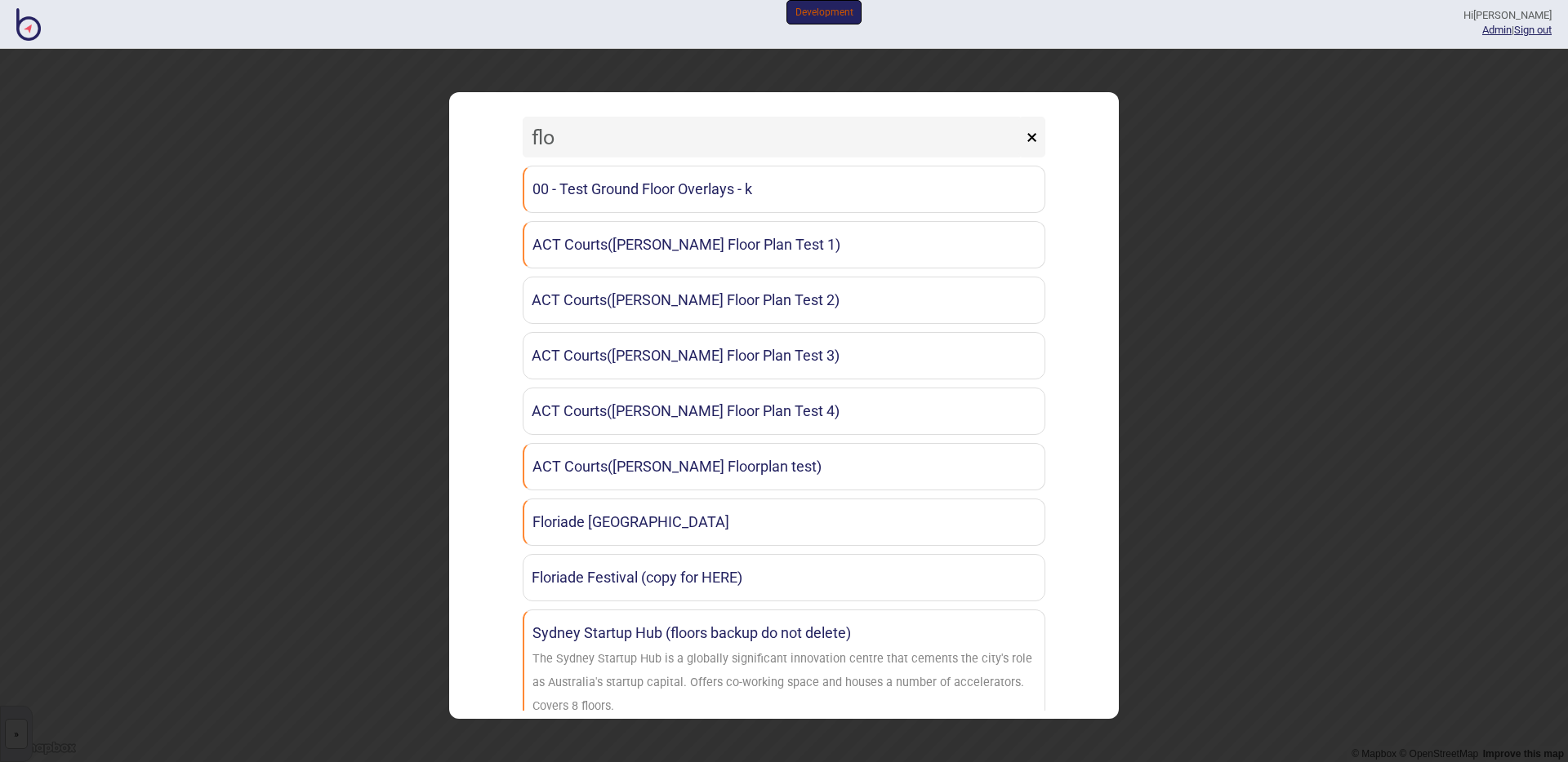
type input "flo"
